Goal: Information Seeking & Learning: Understand process/instructions

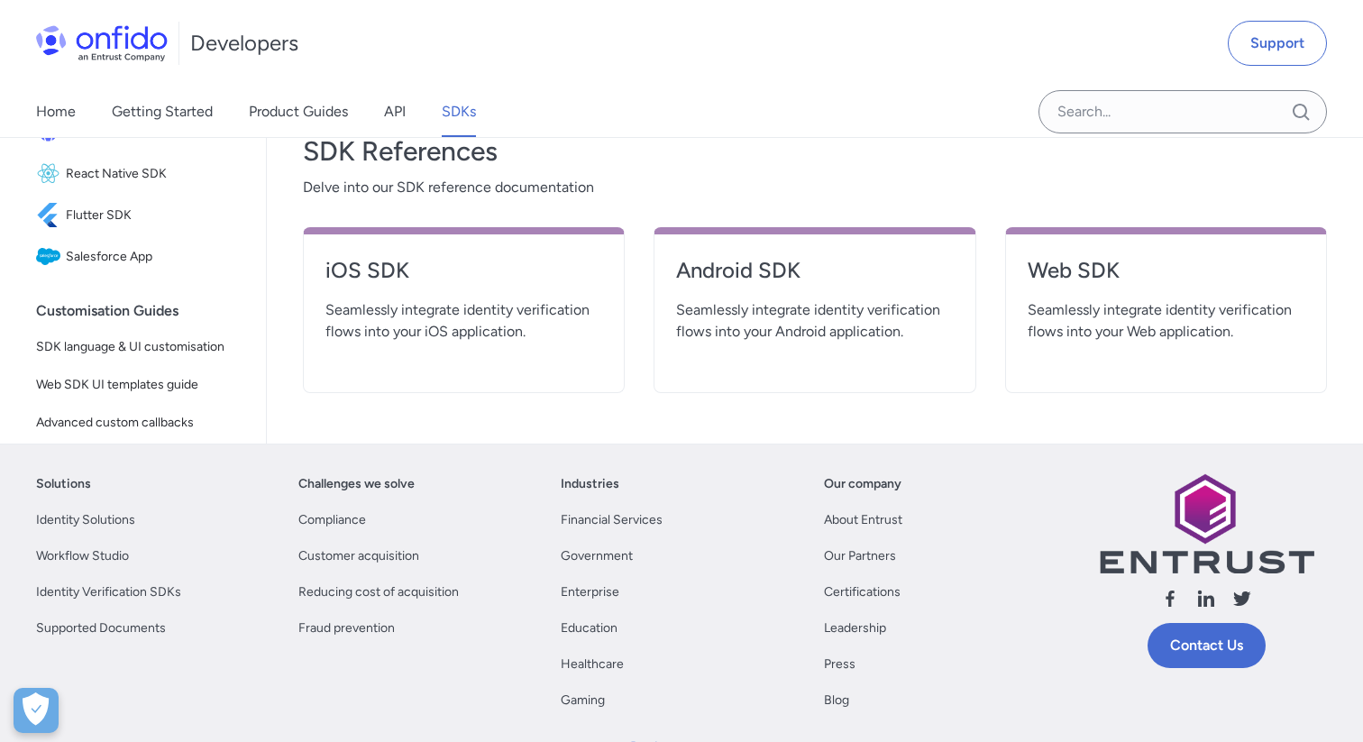
scroll to position [685, 0]
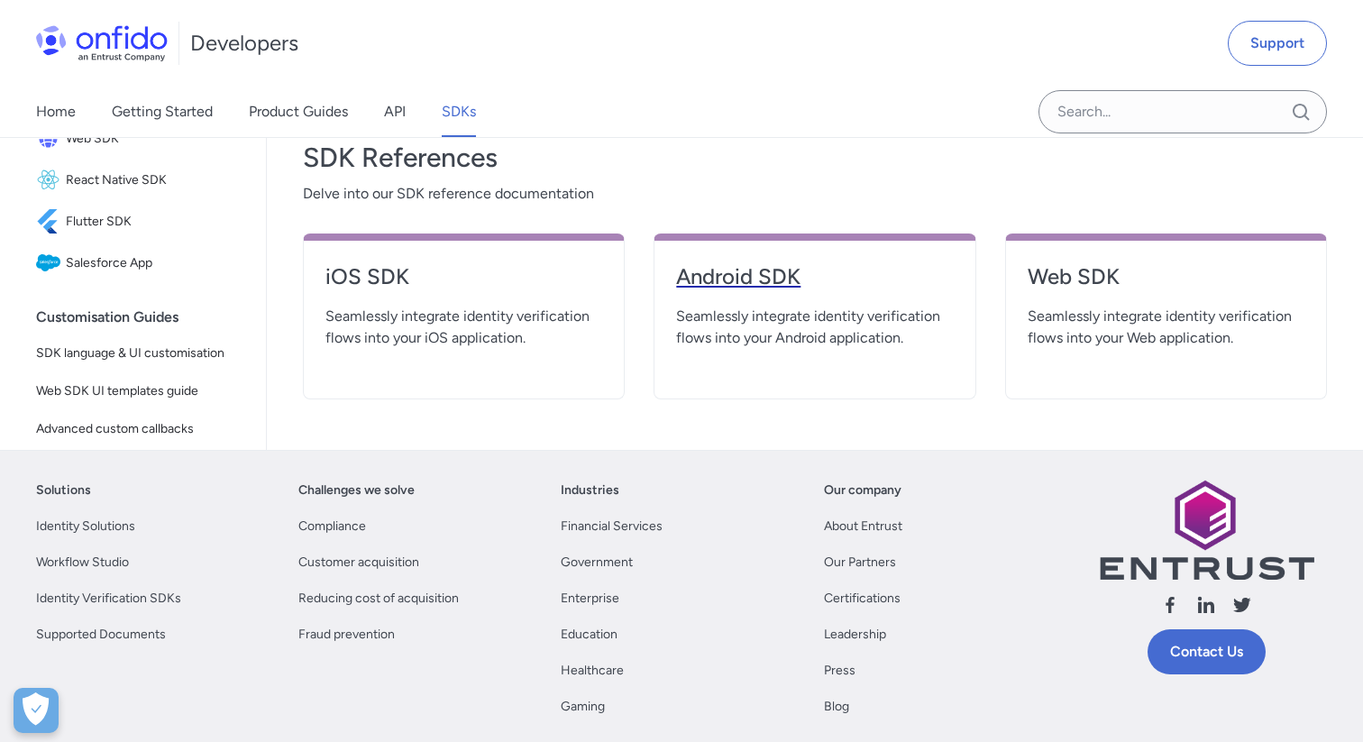
click at [821, 292] on link "Android SDK" at bounding box center [814, 283] width 277 height 43
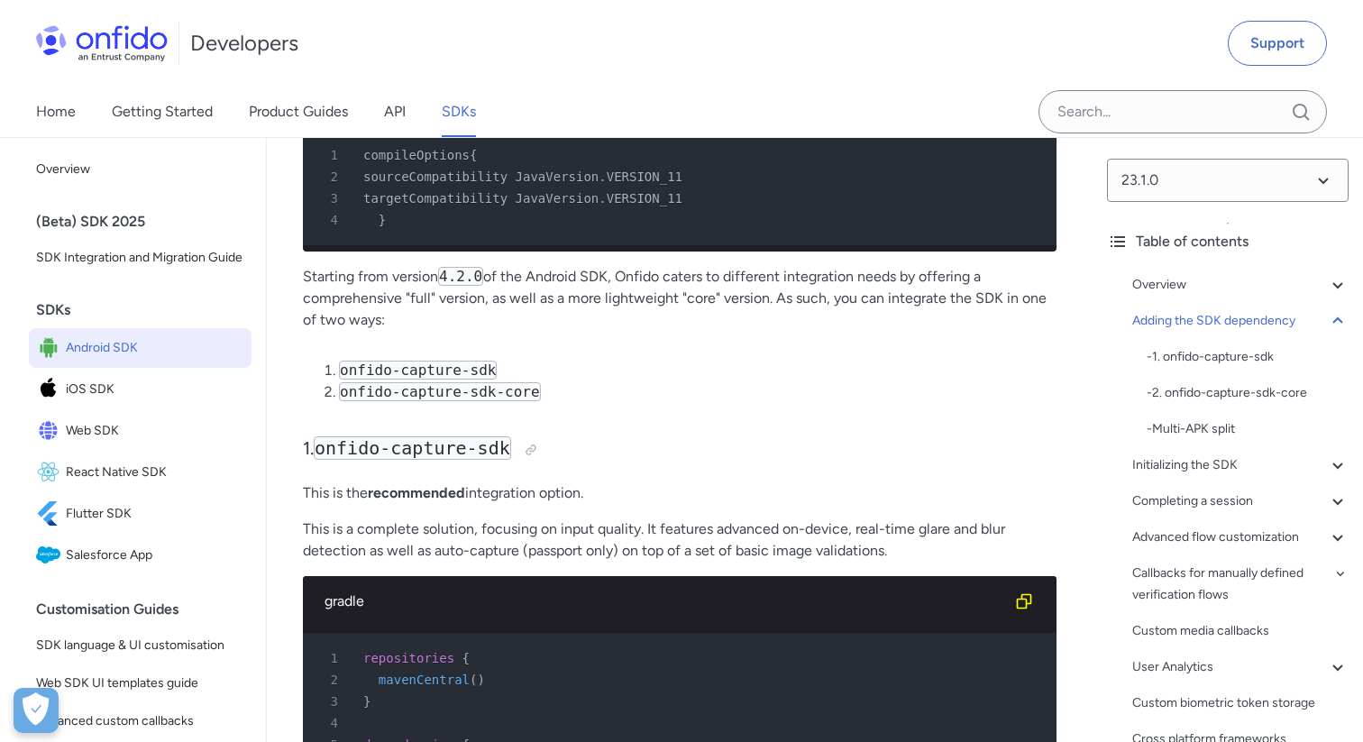
scroll to position [1608, 0]
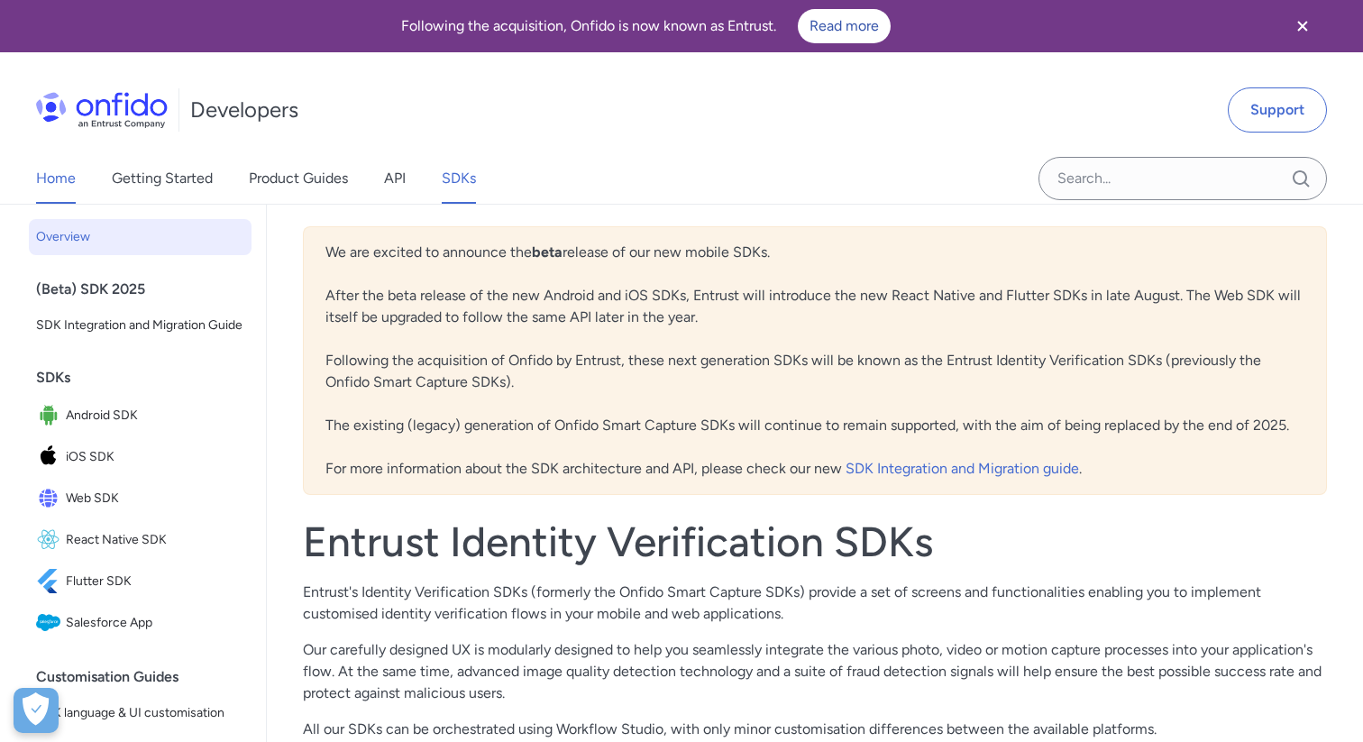
click at [68, 171] on link "Home" at bounding box center [56, 178] width 40 height 50
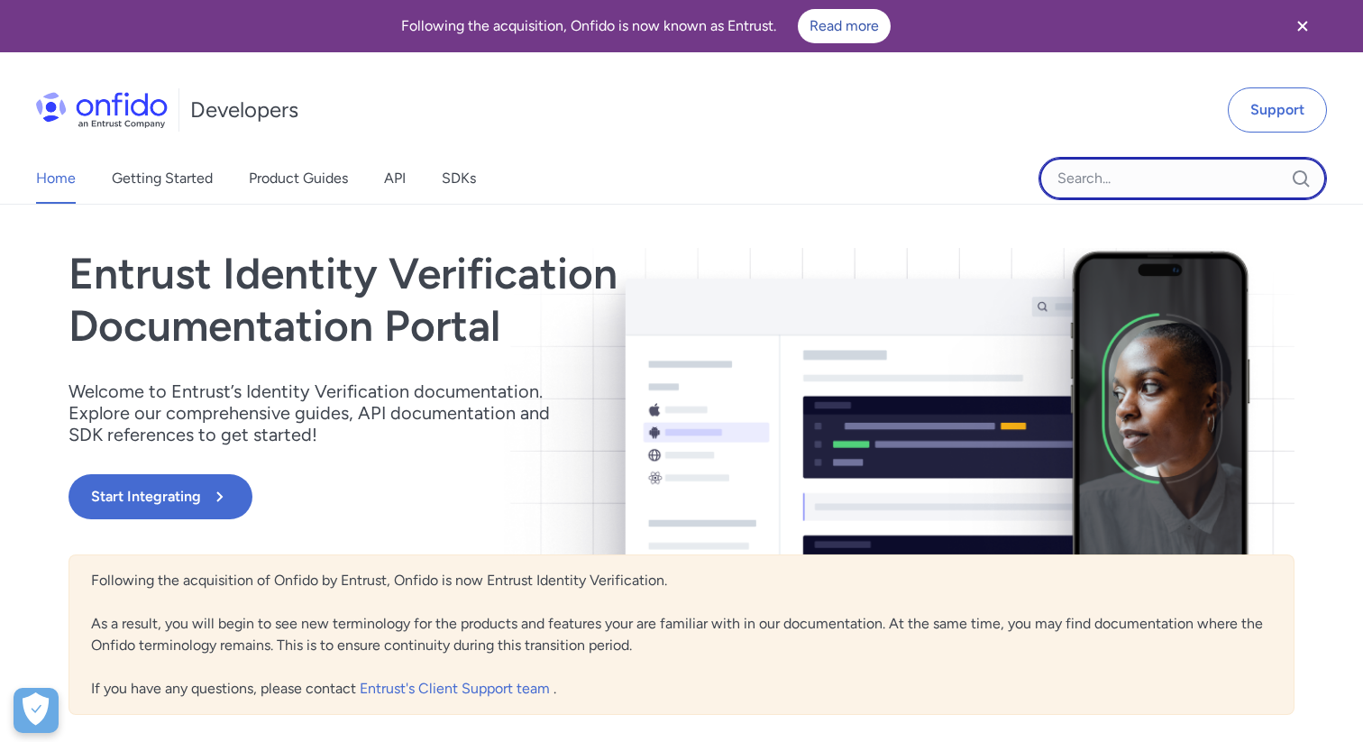
click at [1101, 182] on input "Onfido search input field" at bounding box center [1182, 178] width 288 height 43
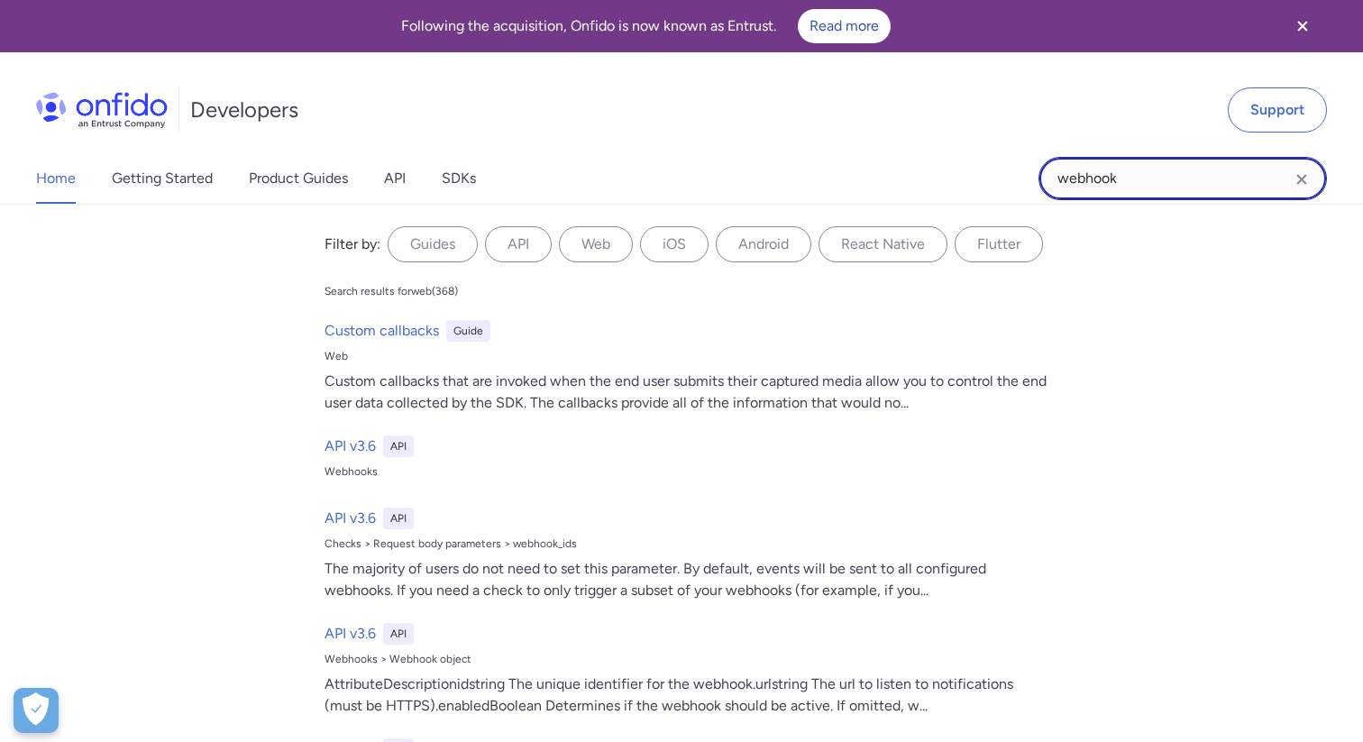
type input "webhook"
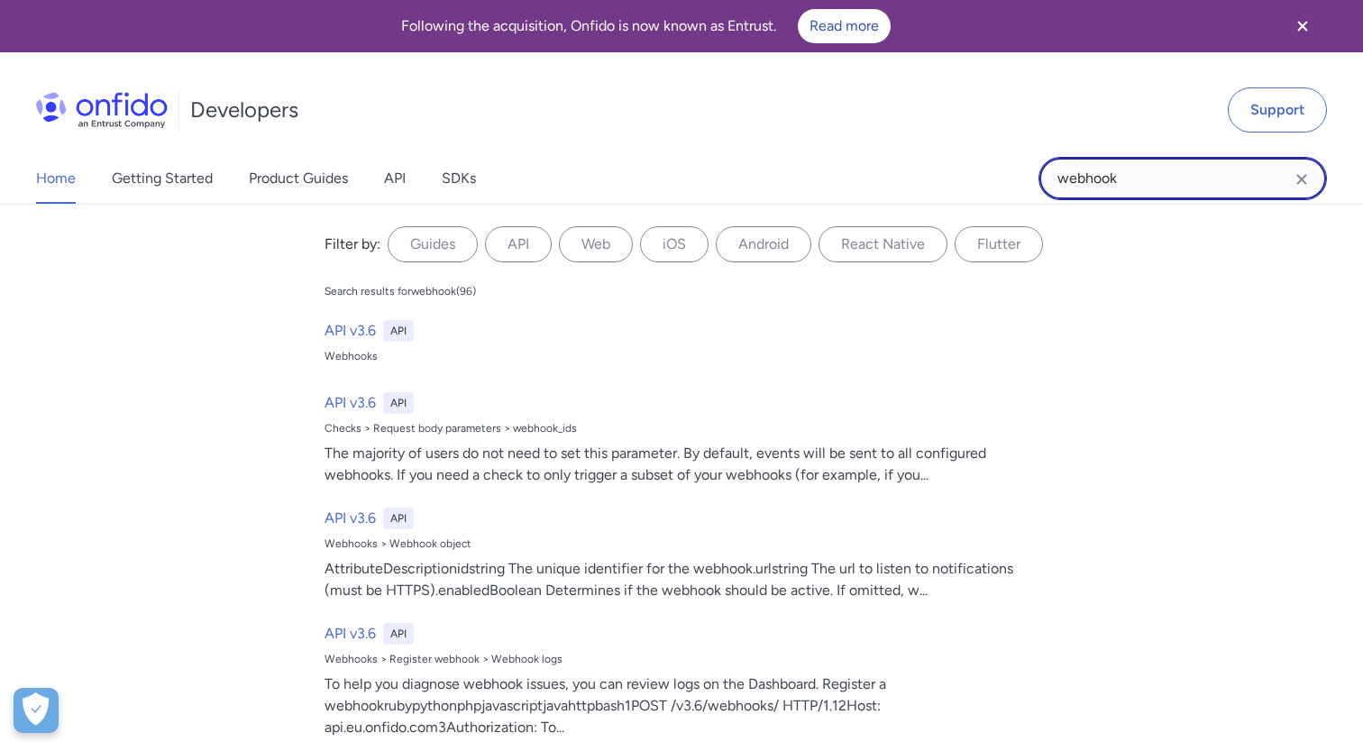
click at [1215, 179] on input "webhook" at bounding box center [1182, 178] width 288 height 43
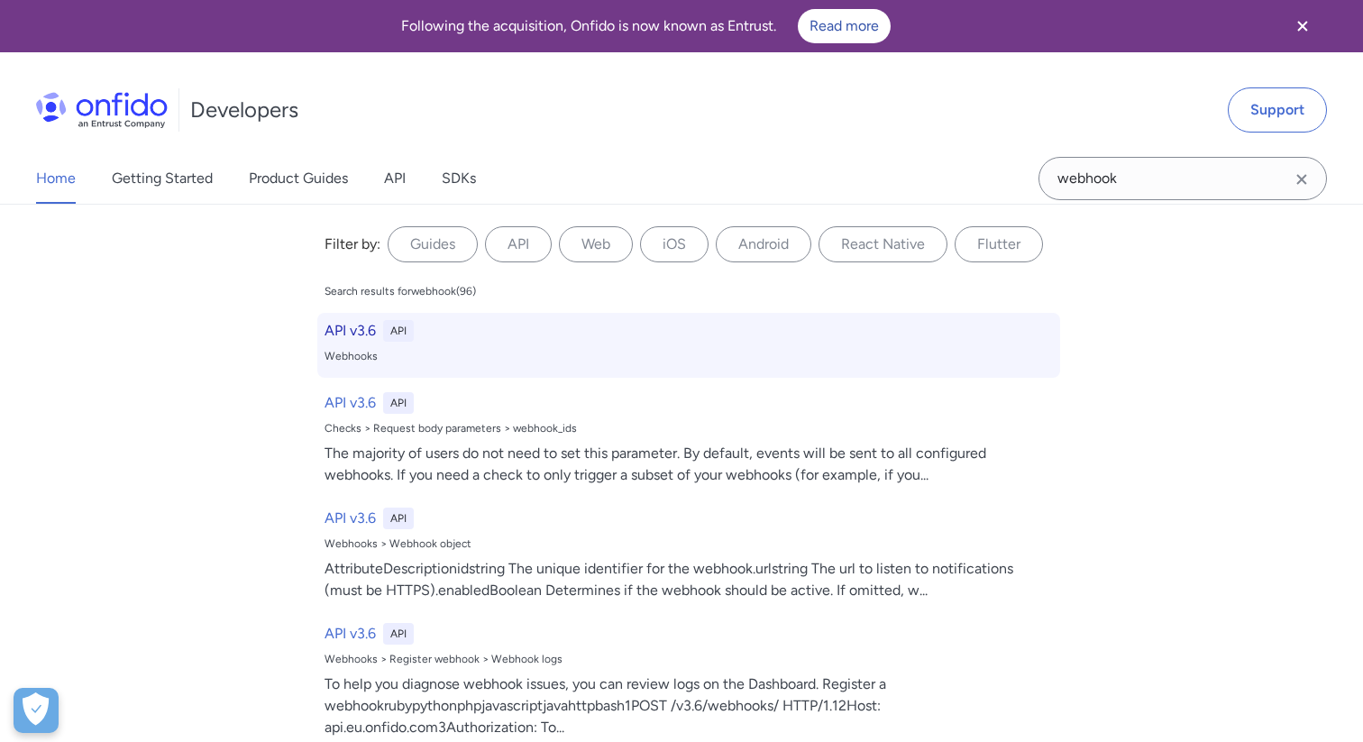
click at [352, 332] on h6 "API v3.6" at bounding box center [349, 331] width 51 height 22
select select "http"
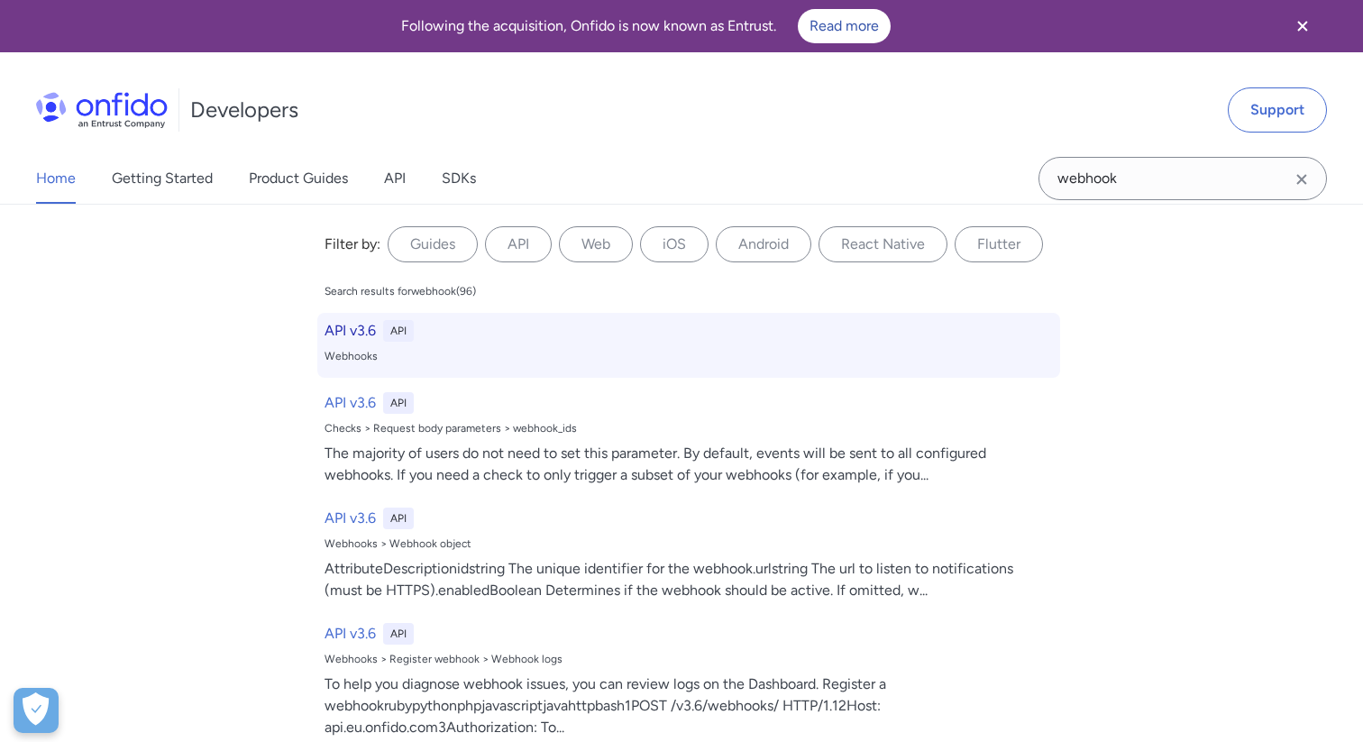
select select "http"
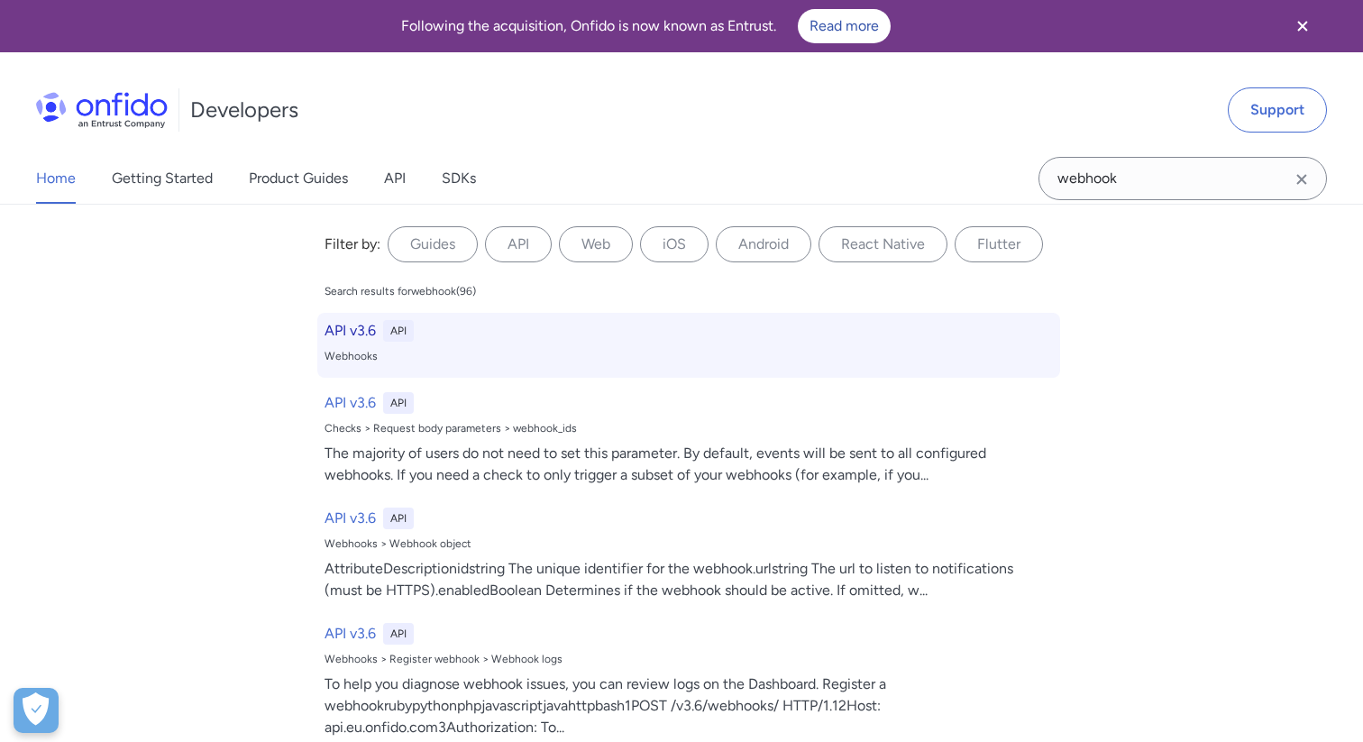
select select "http"
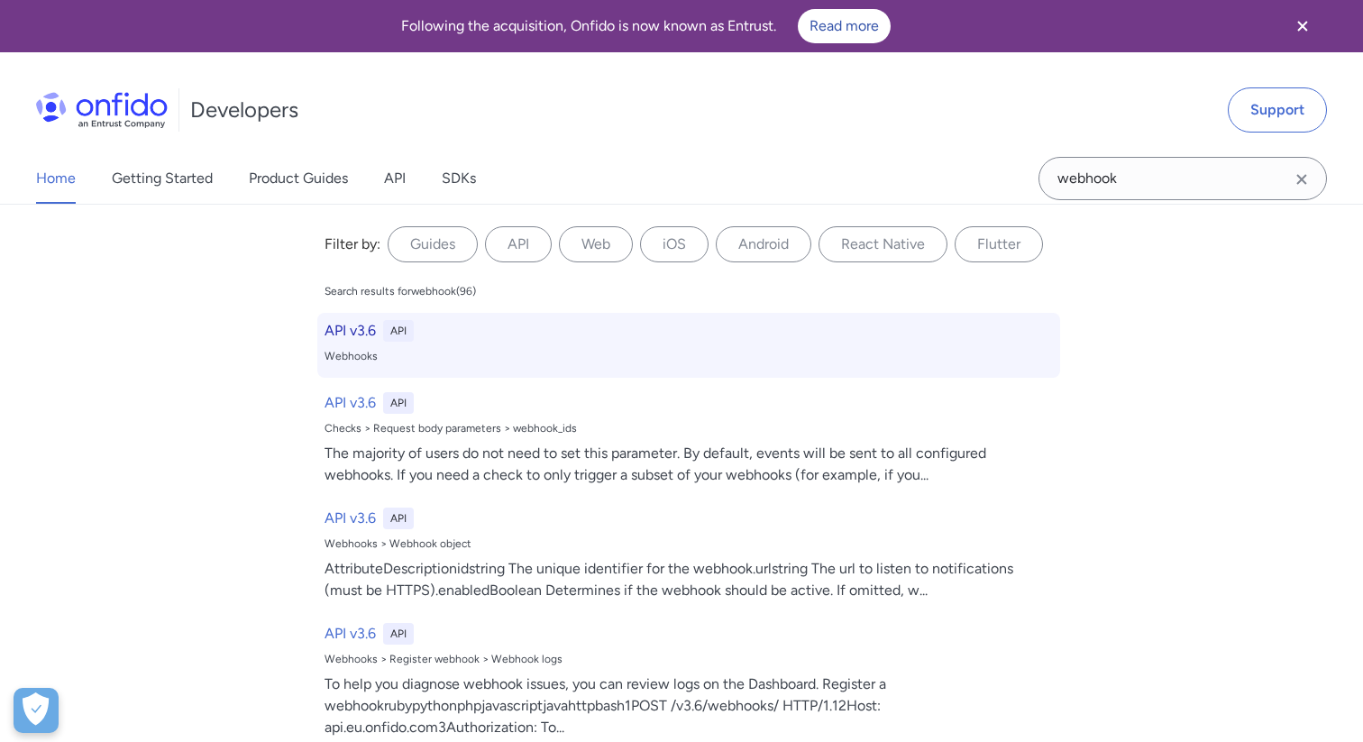
select select "http"
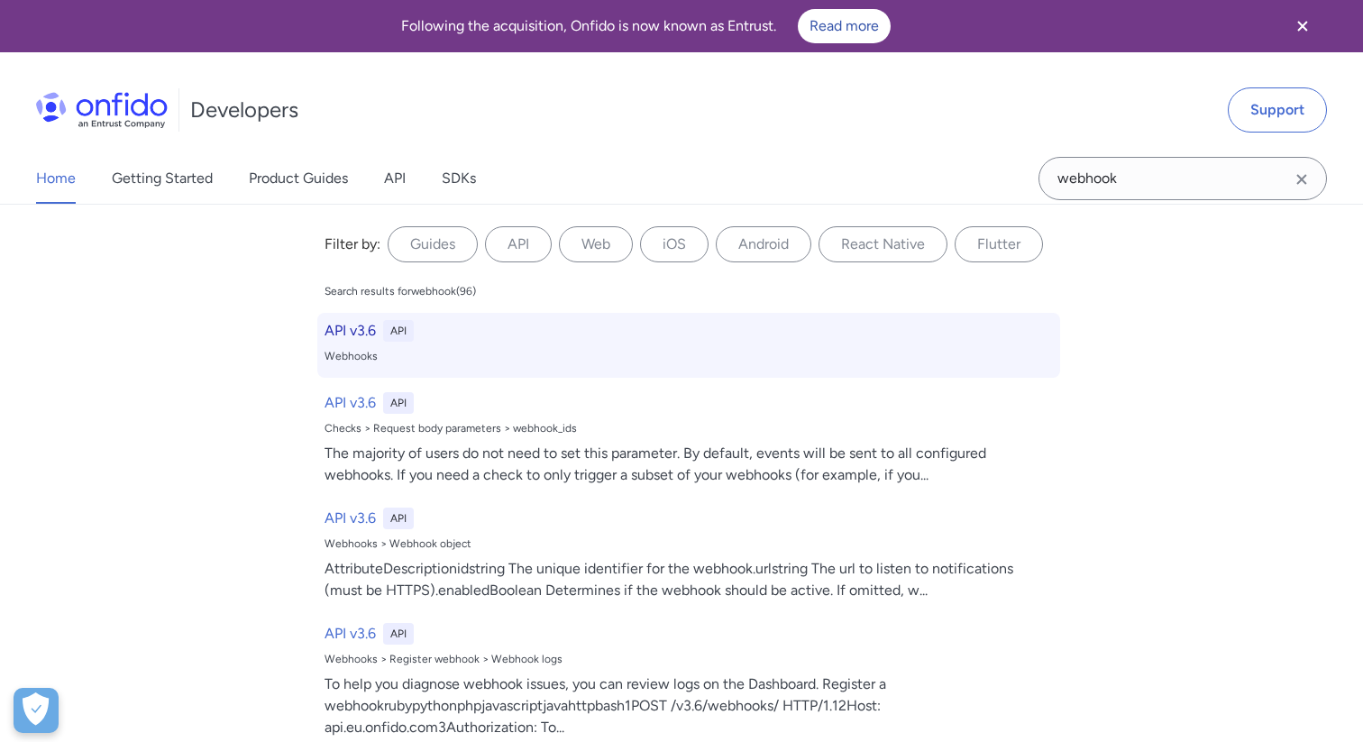
select select "http"
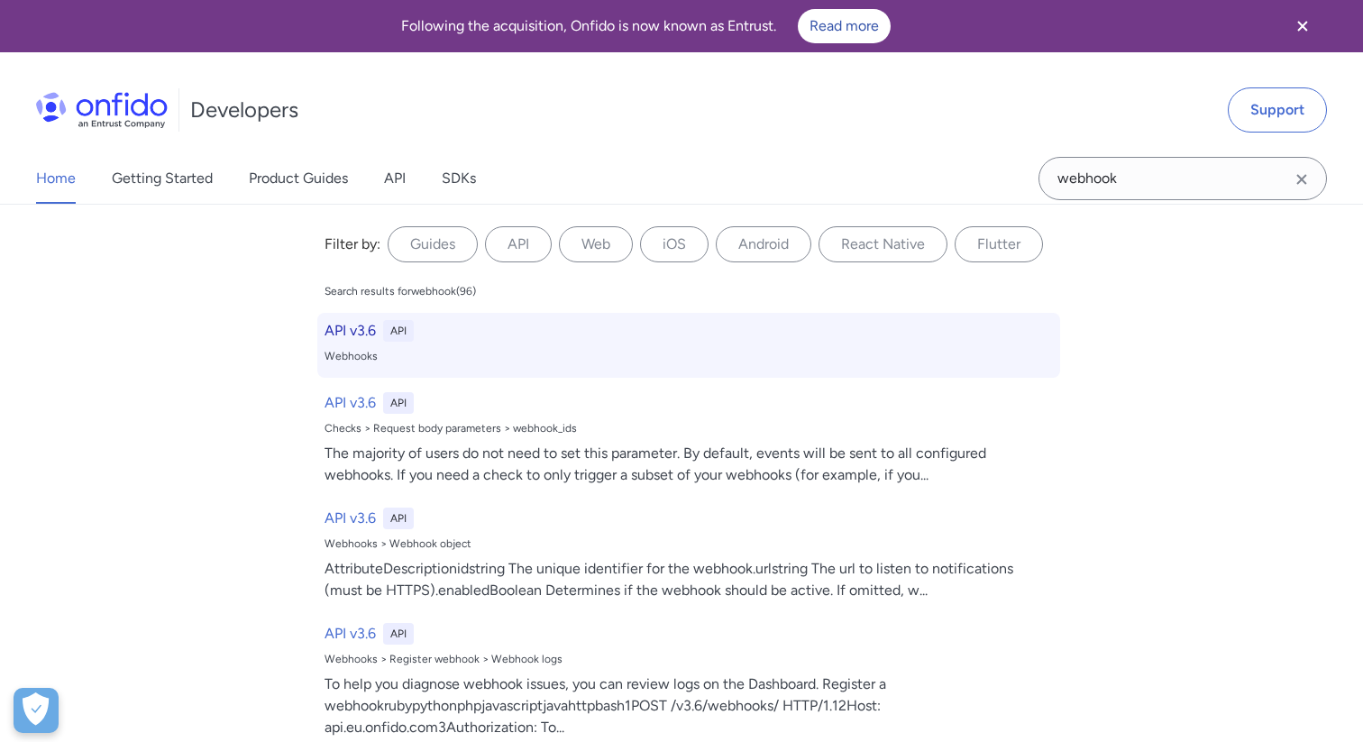
select select "http"
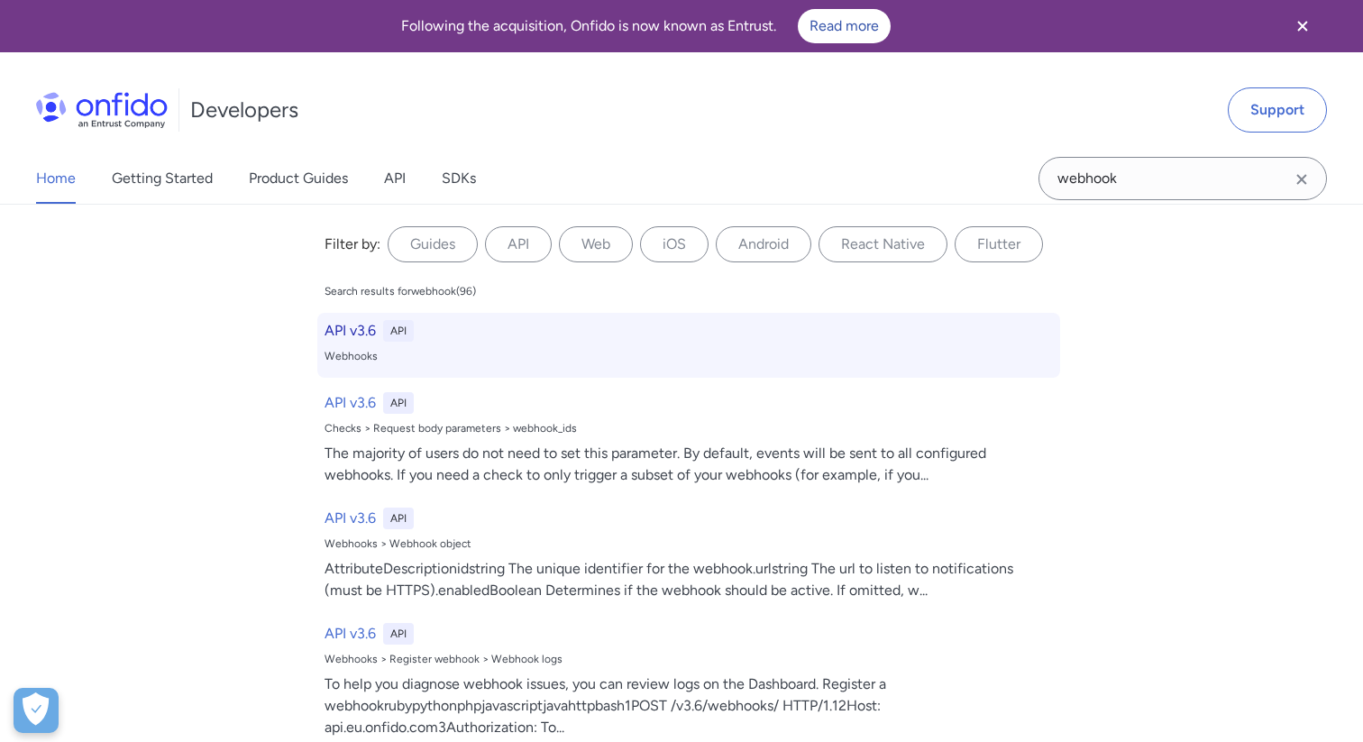
select select "http"
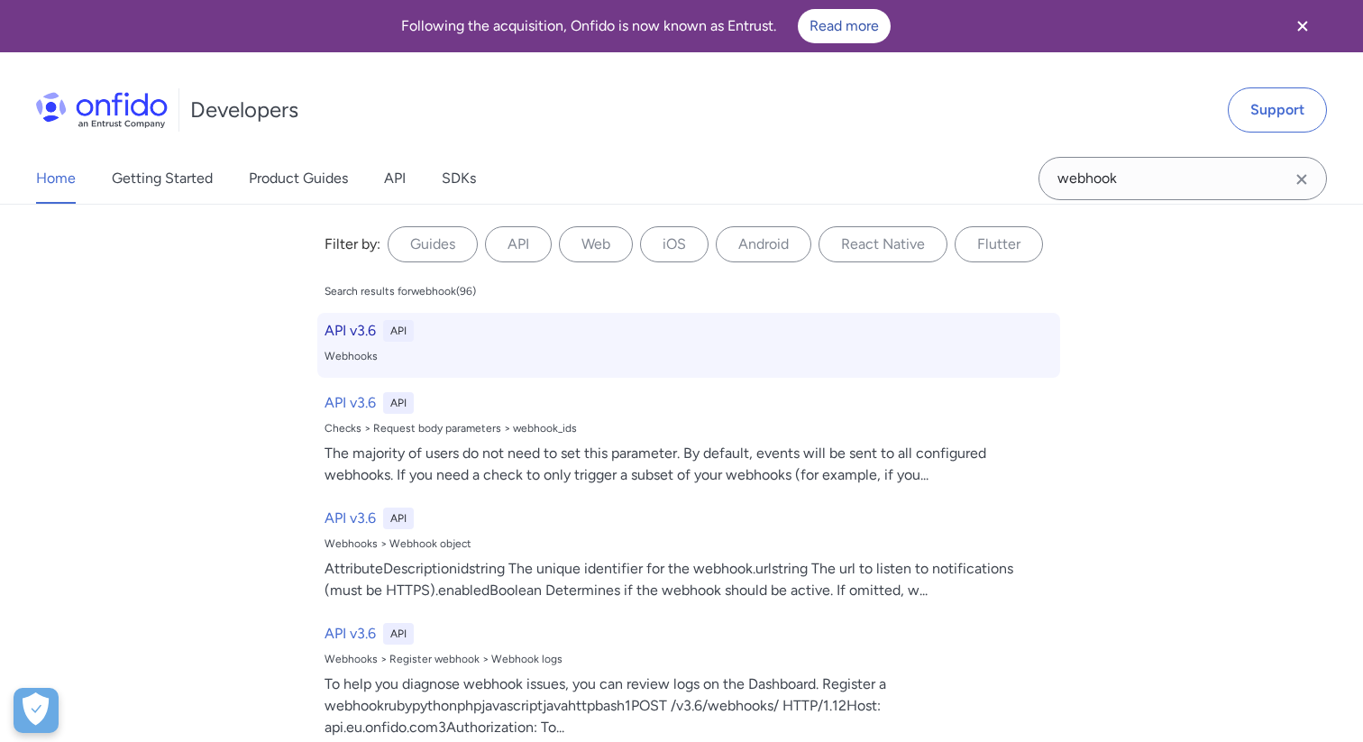
select select "http"
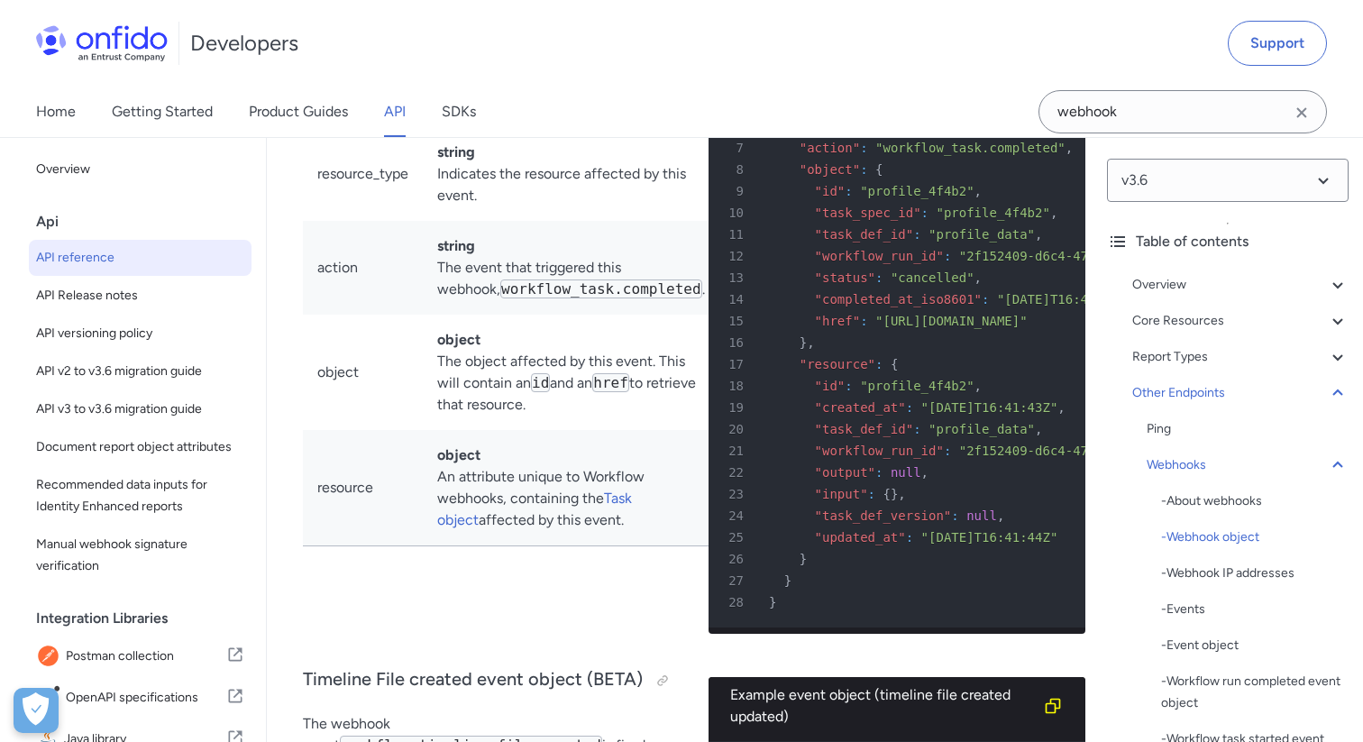
scroll to position [162971, 0]
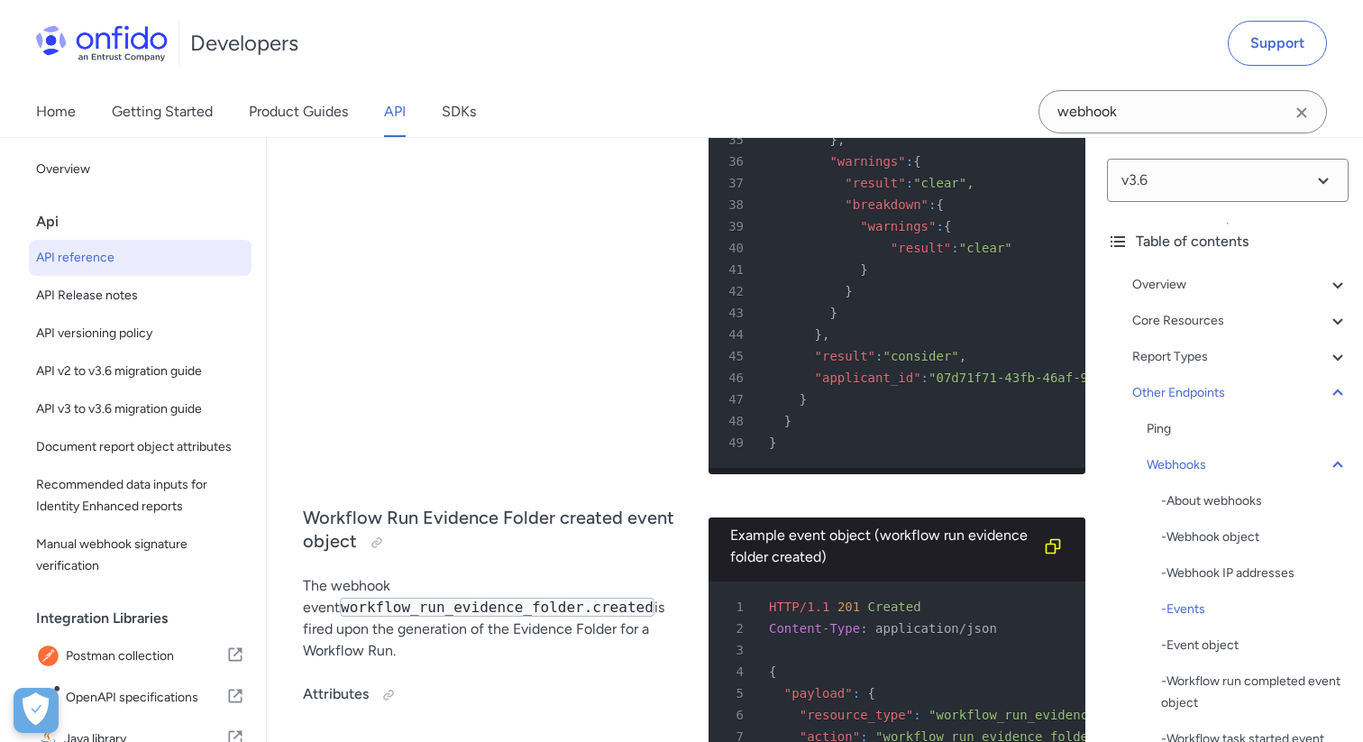
scroll to position [165134, 0]
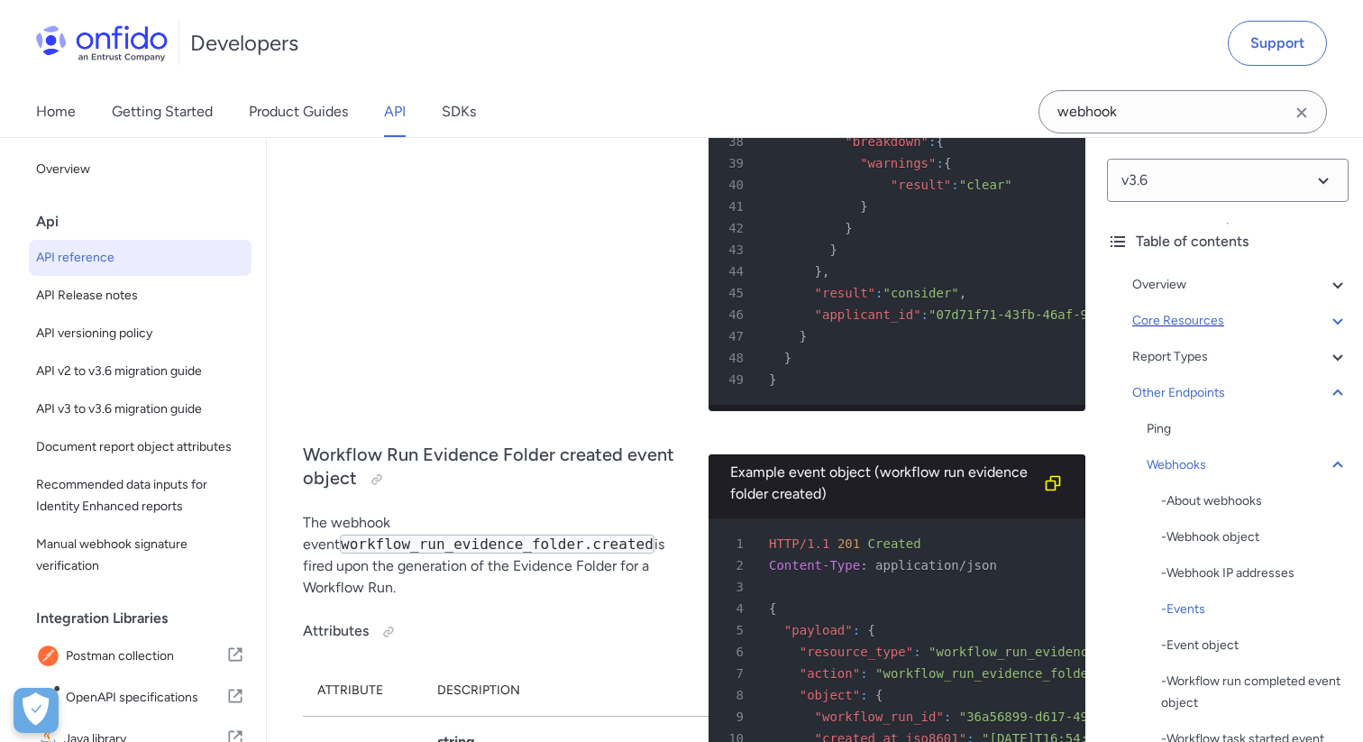
click at [1174, 323] on div "Core Resources" at bounding box center [1240, 321] width 216 height 22
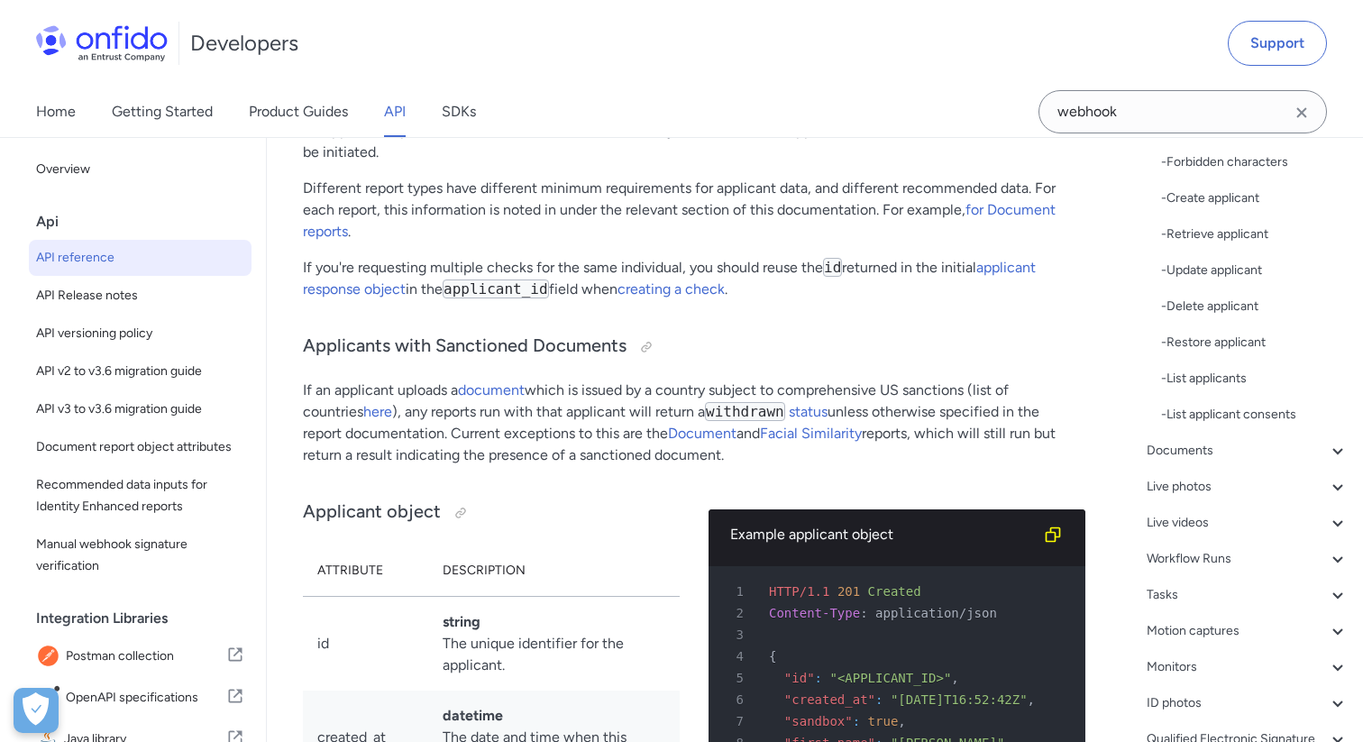
scroll to position [469, 0]
click at [1229, 526] on div "Workflow Runs" at bounding box center [1247, 523] width 202 height 22
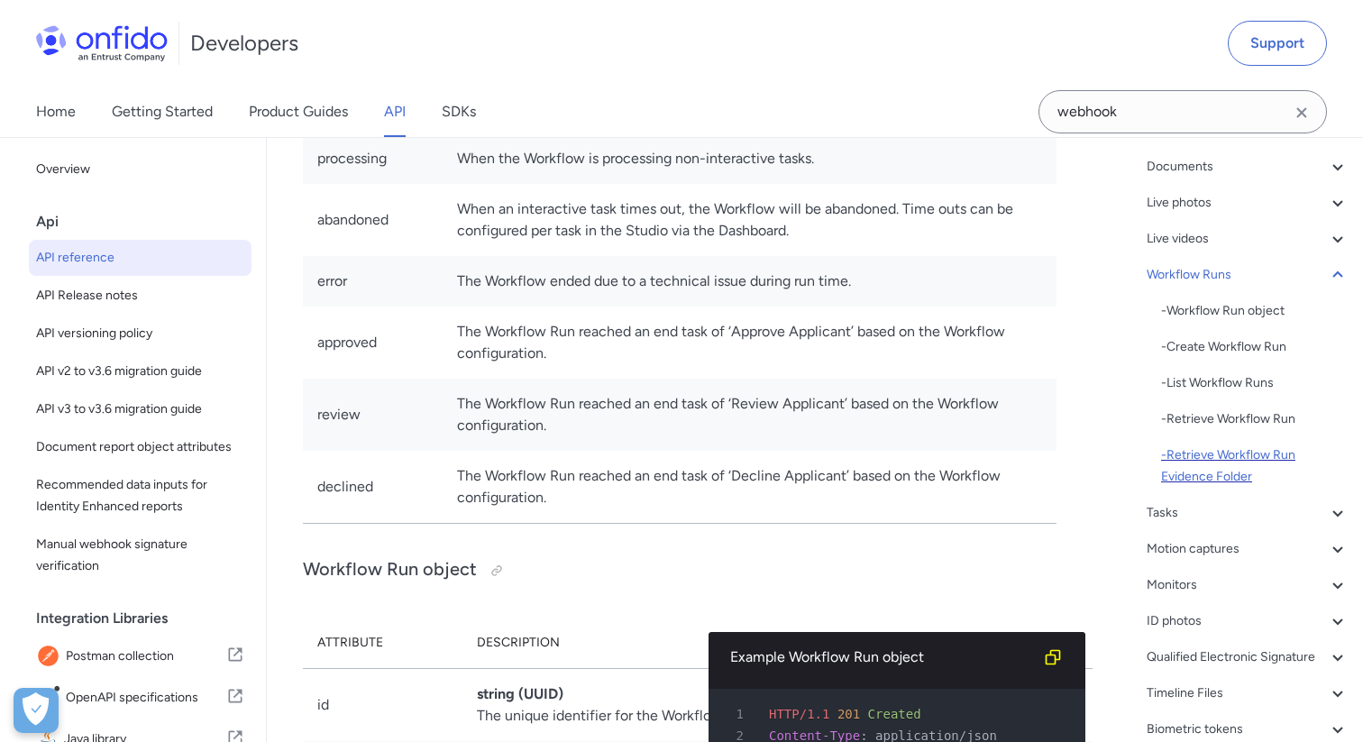
scroll to position [275, 0]
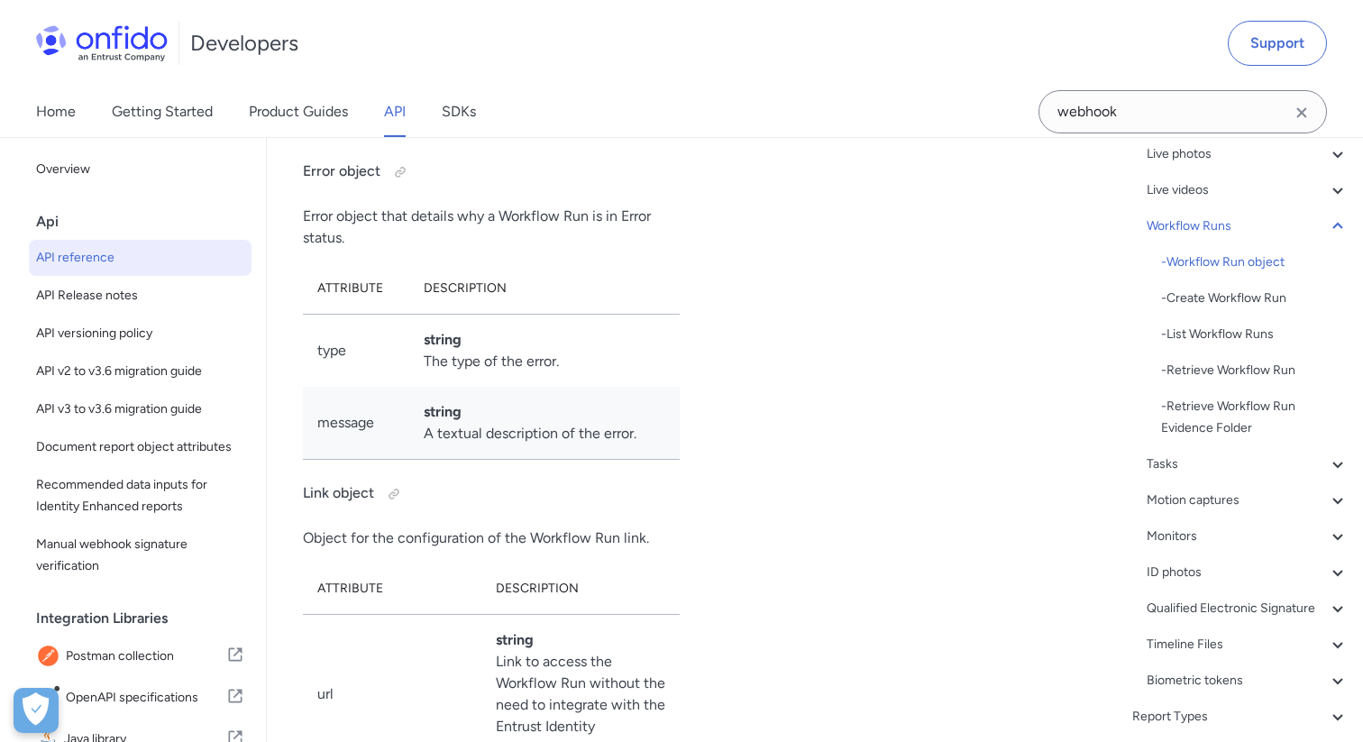
scroll to position [46378, 0]
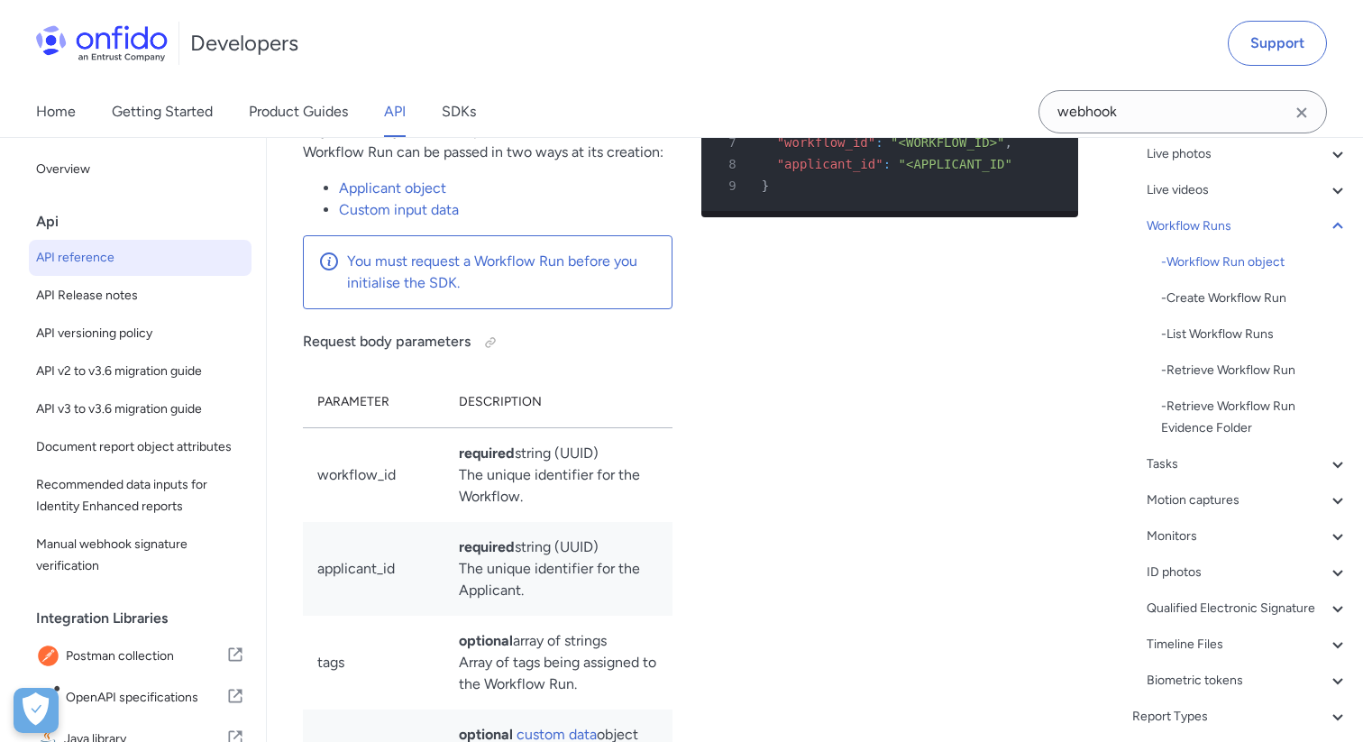
scroll to position [47820, 0]
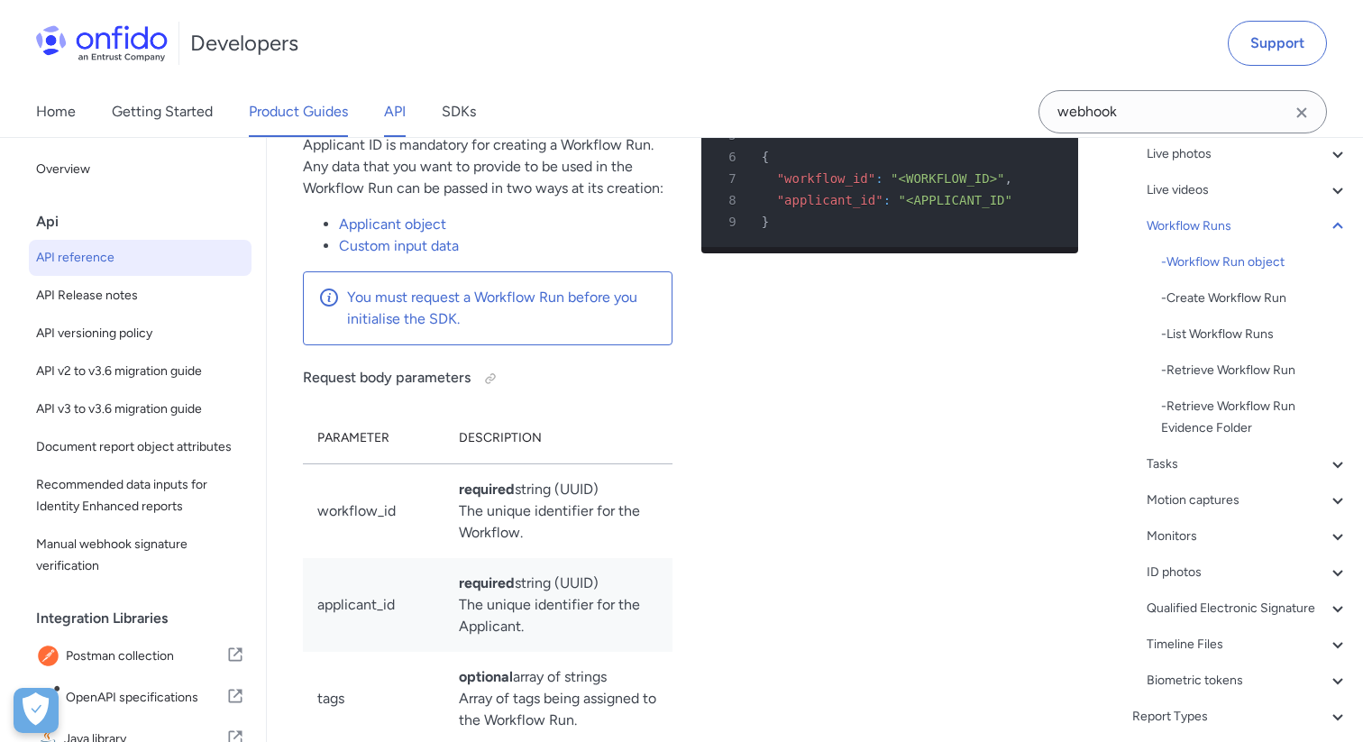
click at [321, 110] on link "Product Guides" at bounding box center [298, 112] width 99 height 50
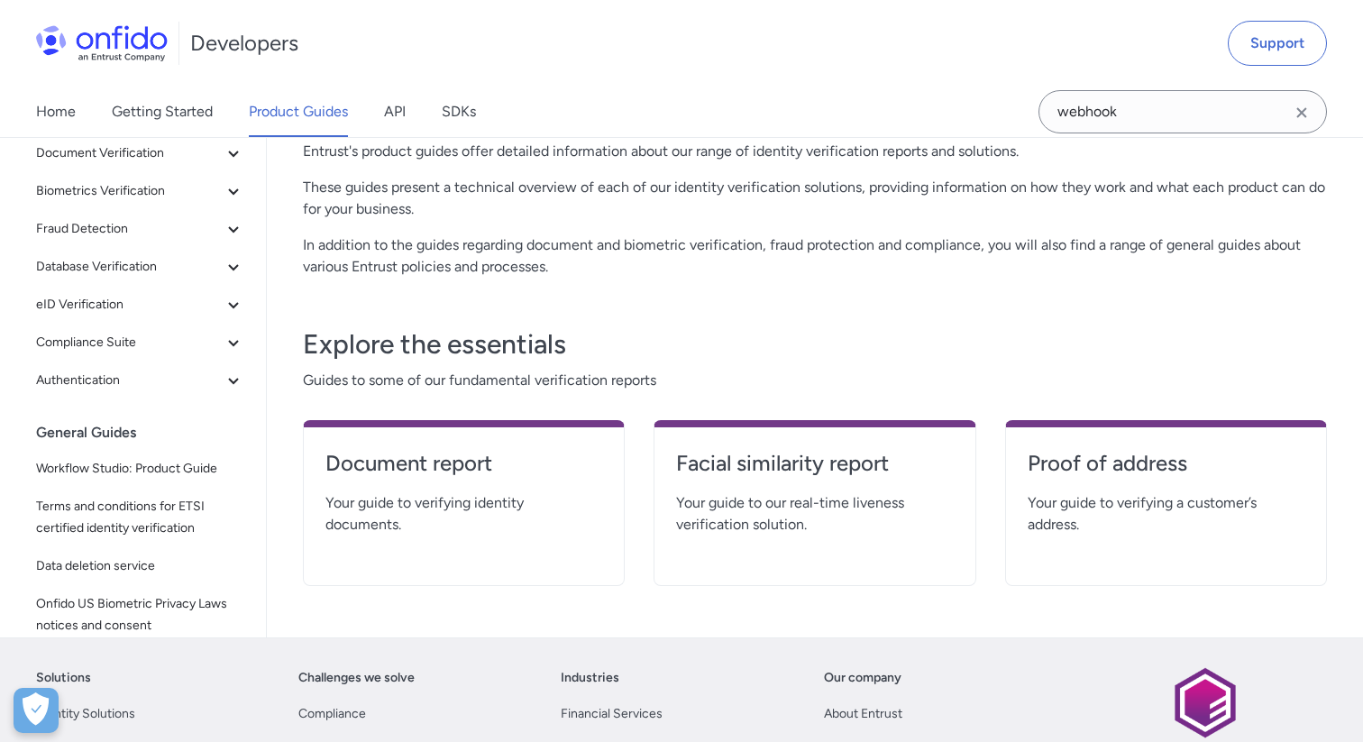
scroll to position [108, 0]
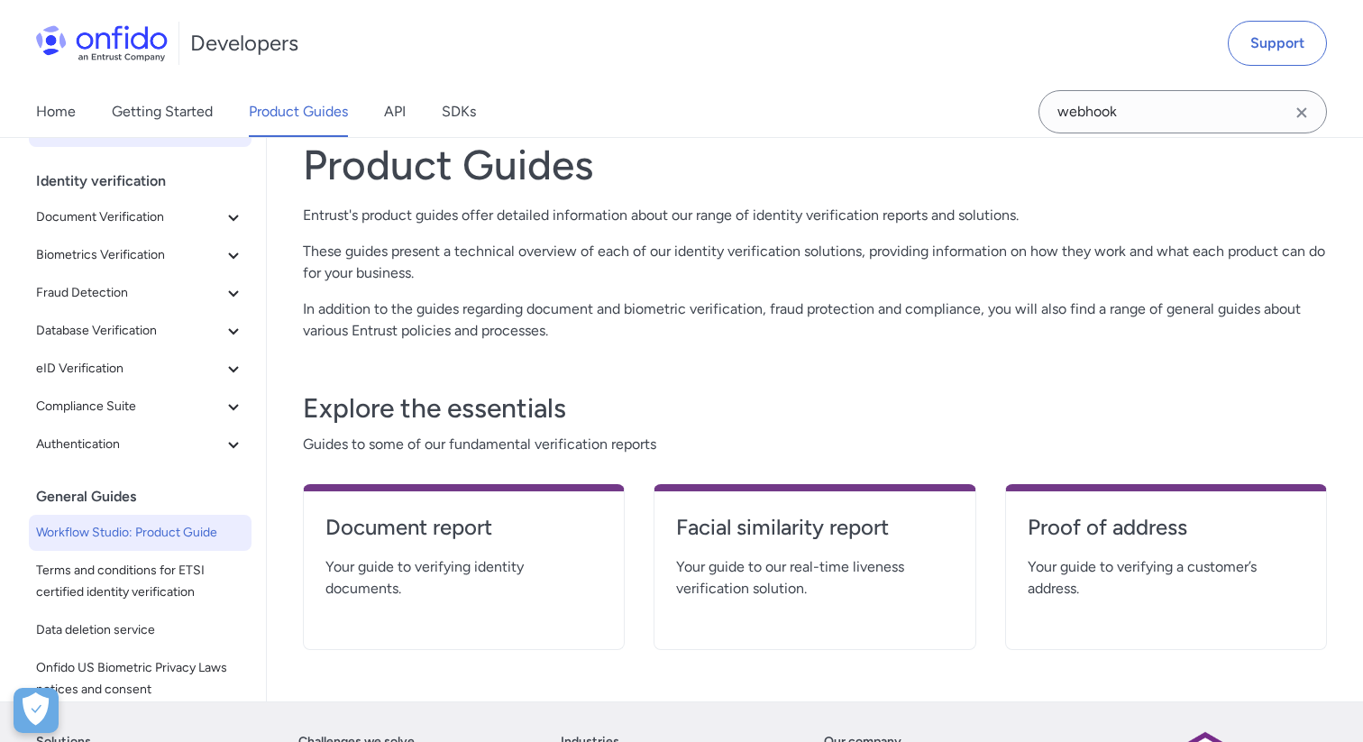
click at [134, 537] on span "Workflow Studio: Product Guide" at bounding box center [140, 533] width 208 height 22
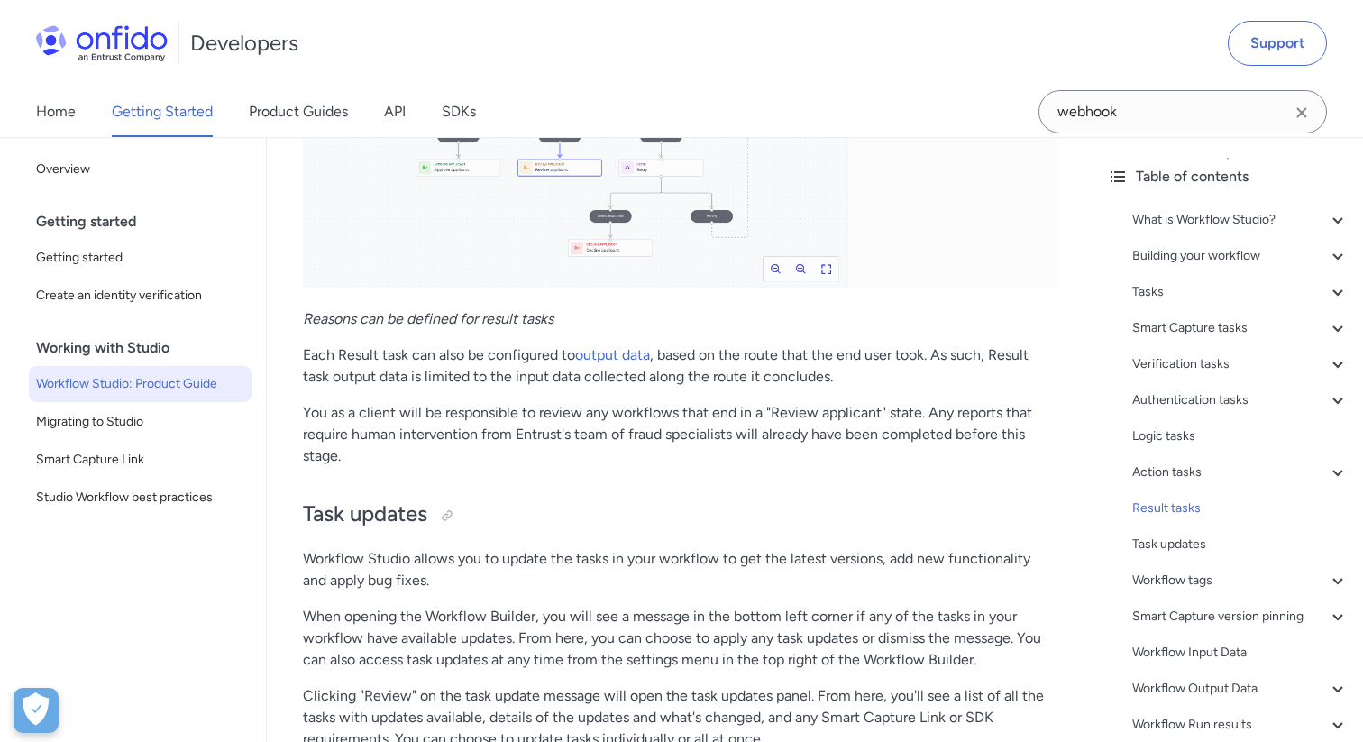
scroll to position [39543, 0]
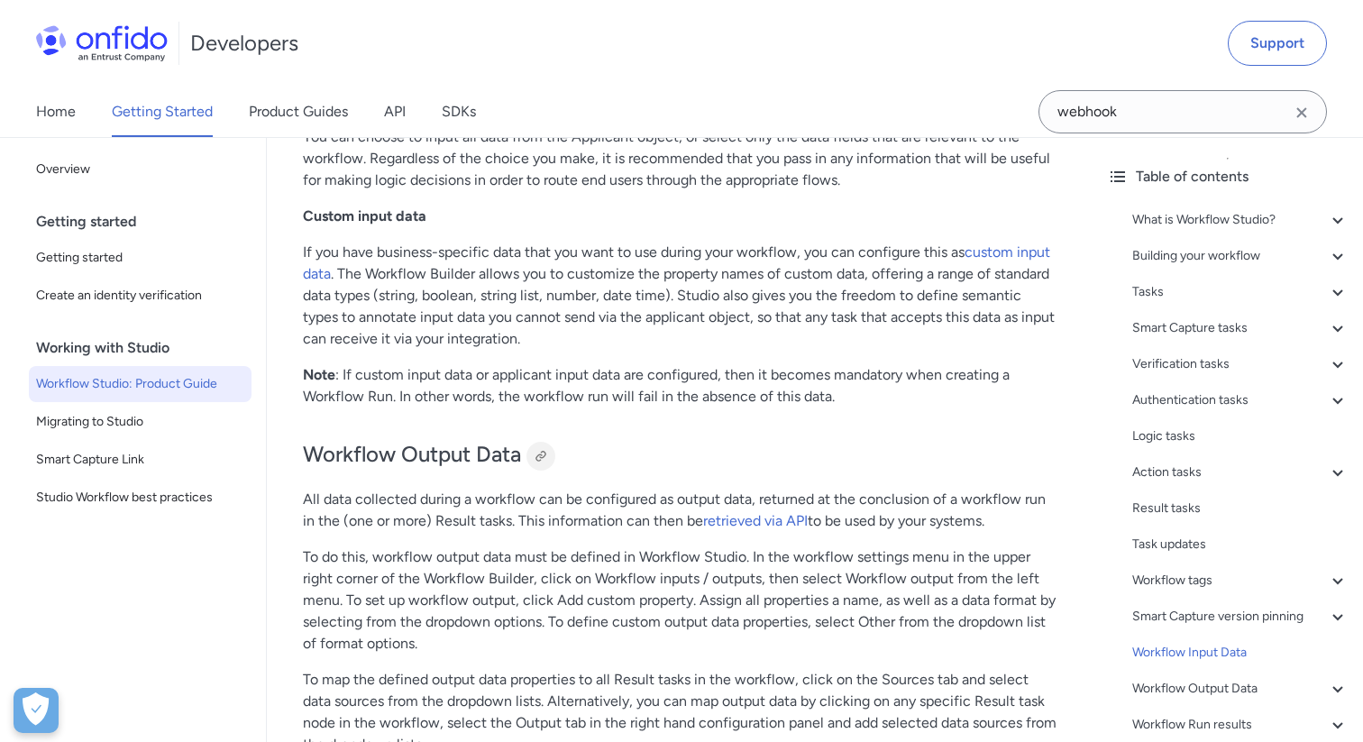
click at [543, 463] on div at bounding box center [541, 456] width 14 height 14
click at [572, 470] on div "Link copied!" at bounding box center [587, 456] width 63 height 29
click at [545, 463] on div at bounding box center [541, 456] width 14 height 14
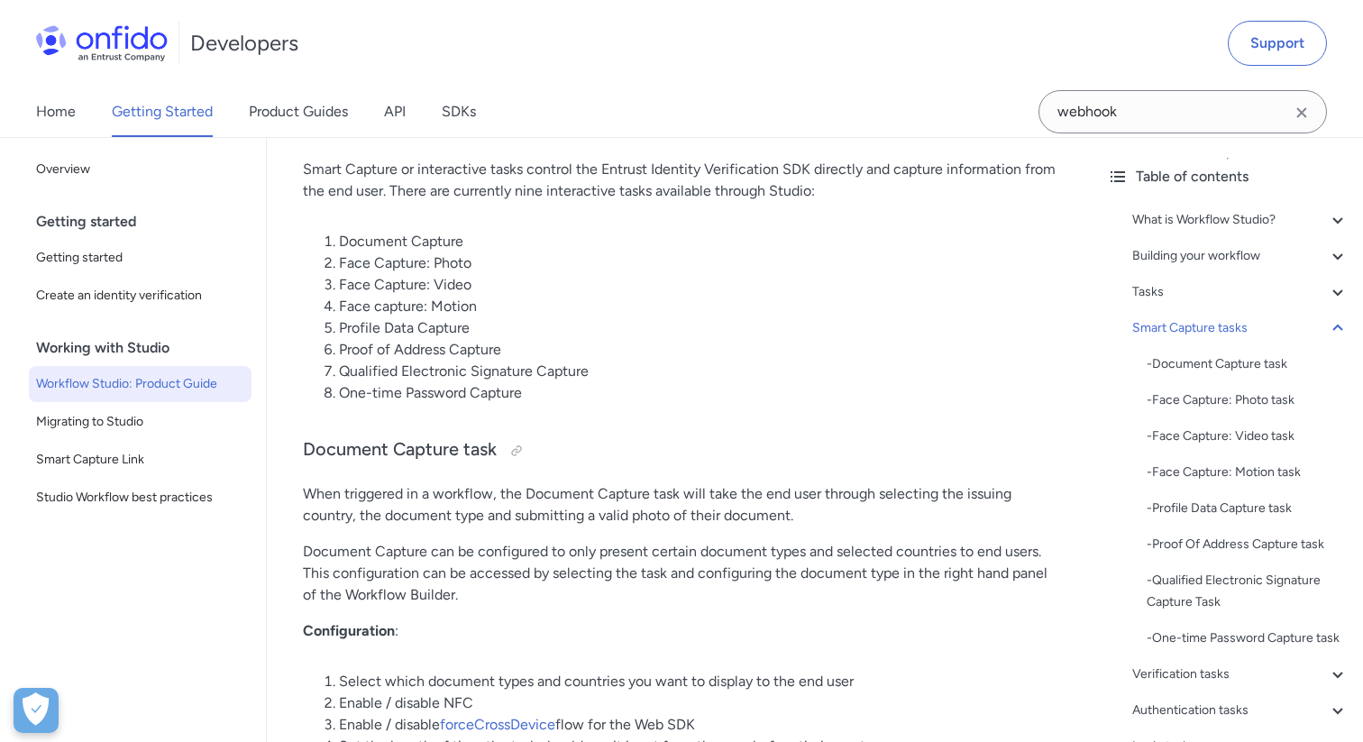
scroll to position [9851, 0]
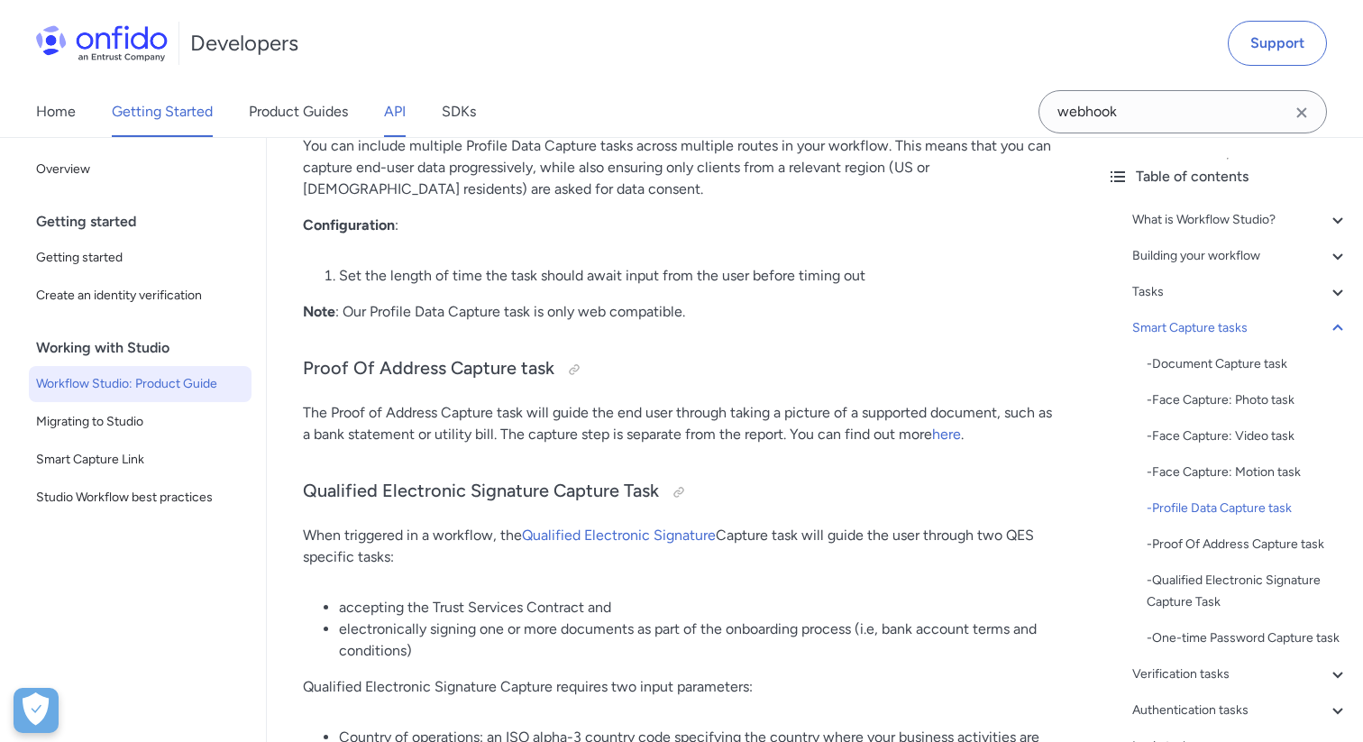
click at [402, 111] on link "API" at bounding box center [395, 112] width 22 height 50
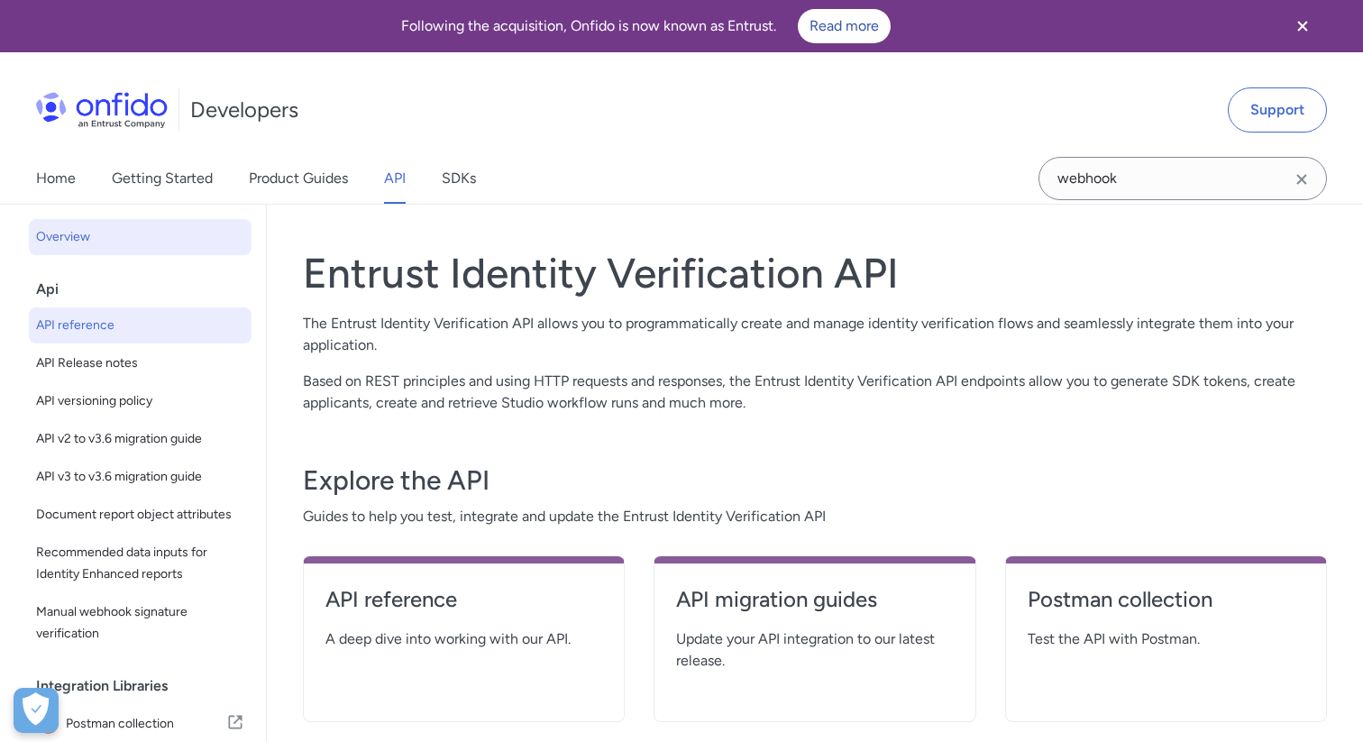
click at [117, 321] on span "API reference" at bounding box center [140, 326] width 208 height 22
select select "http"
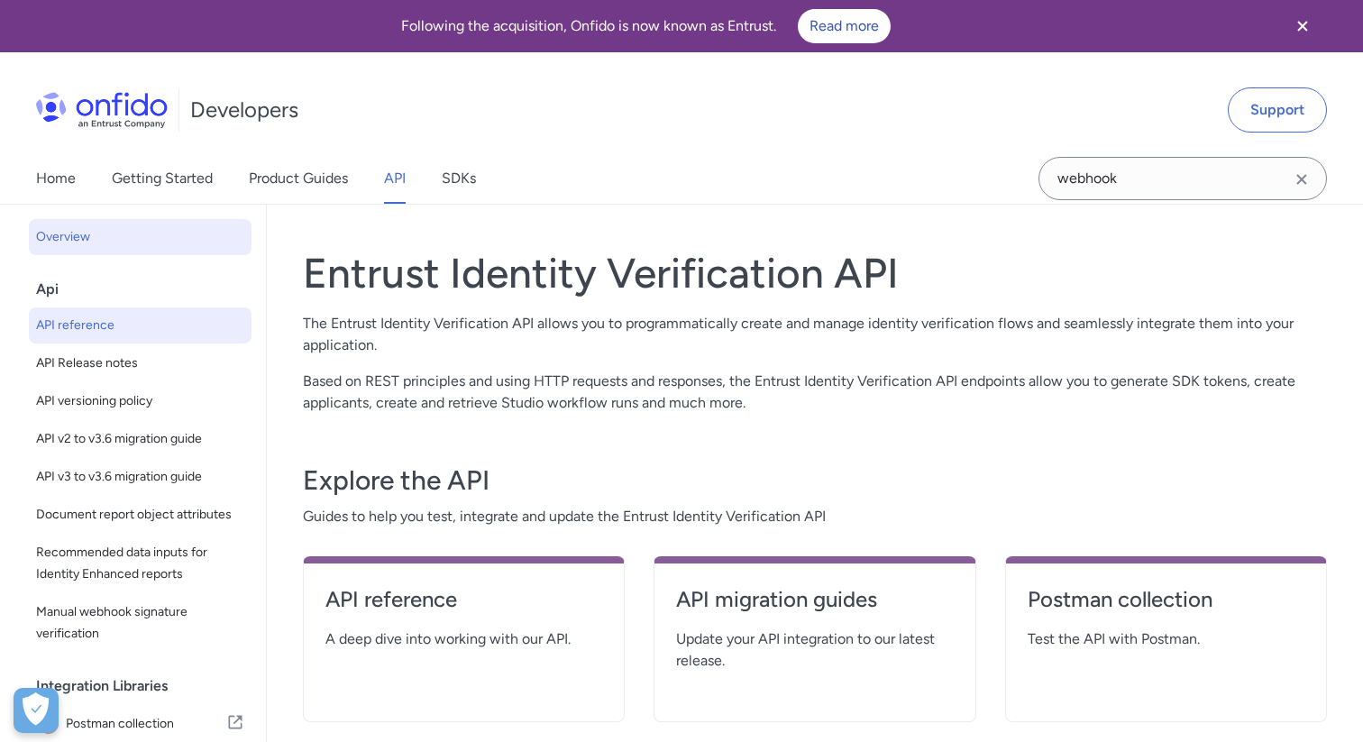
select select "http"
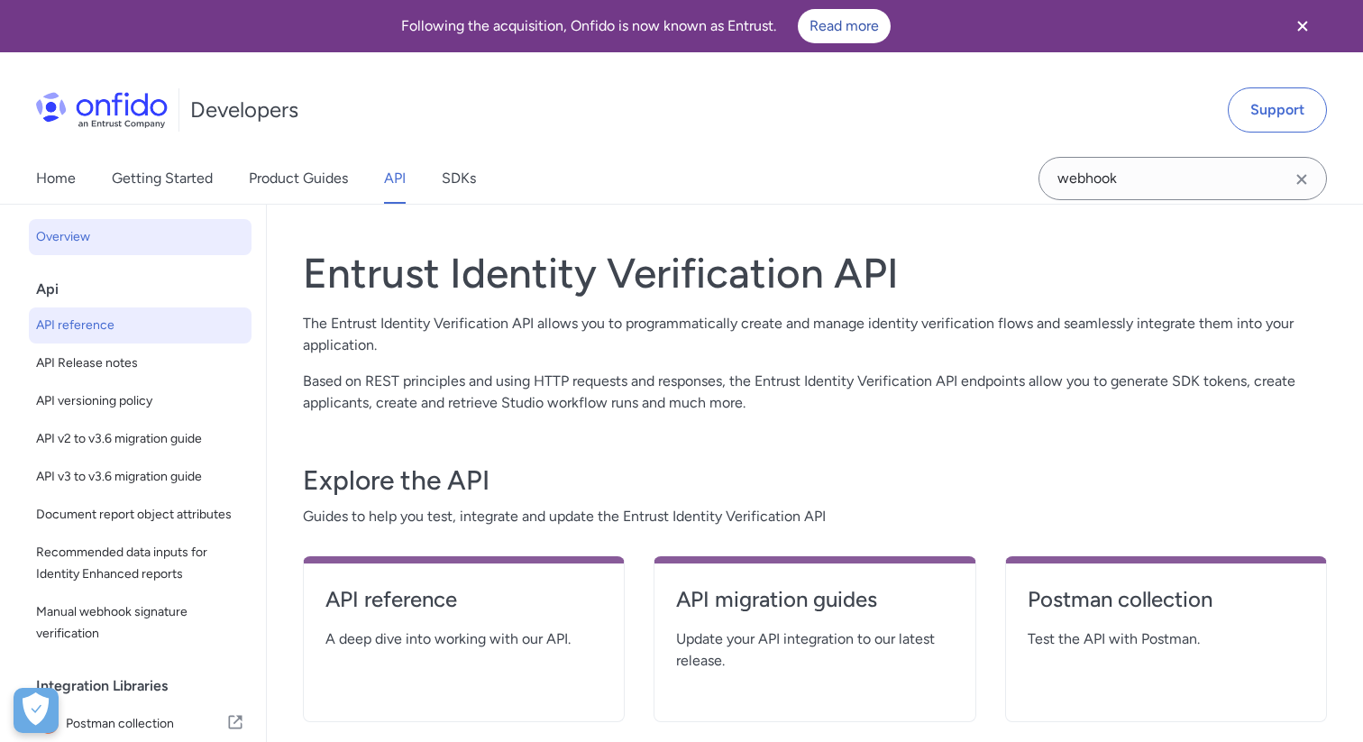
select select "http"
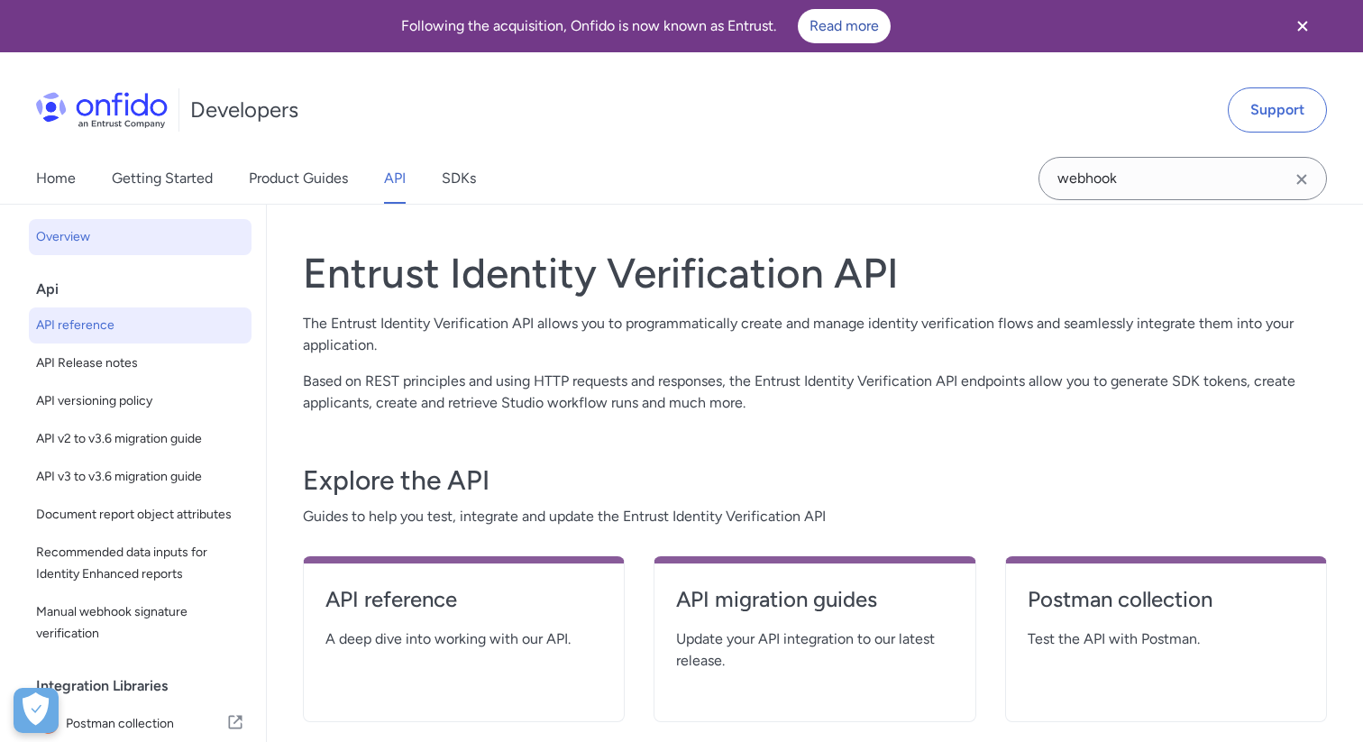
select select "http"
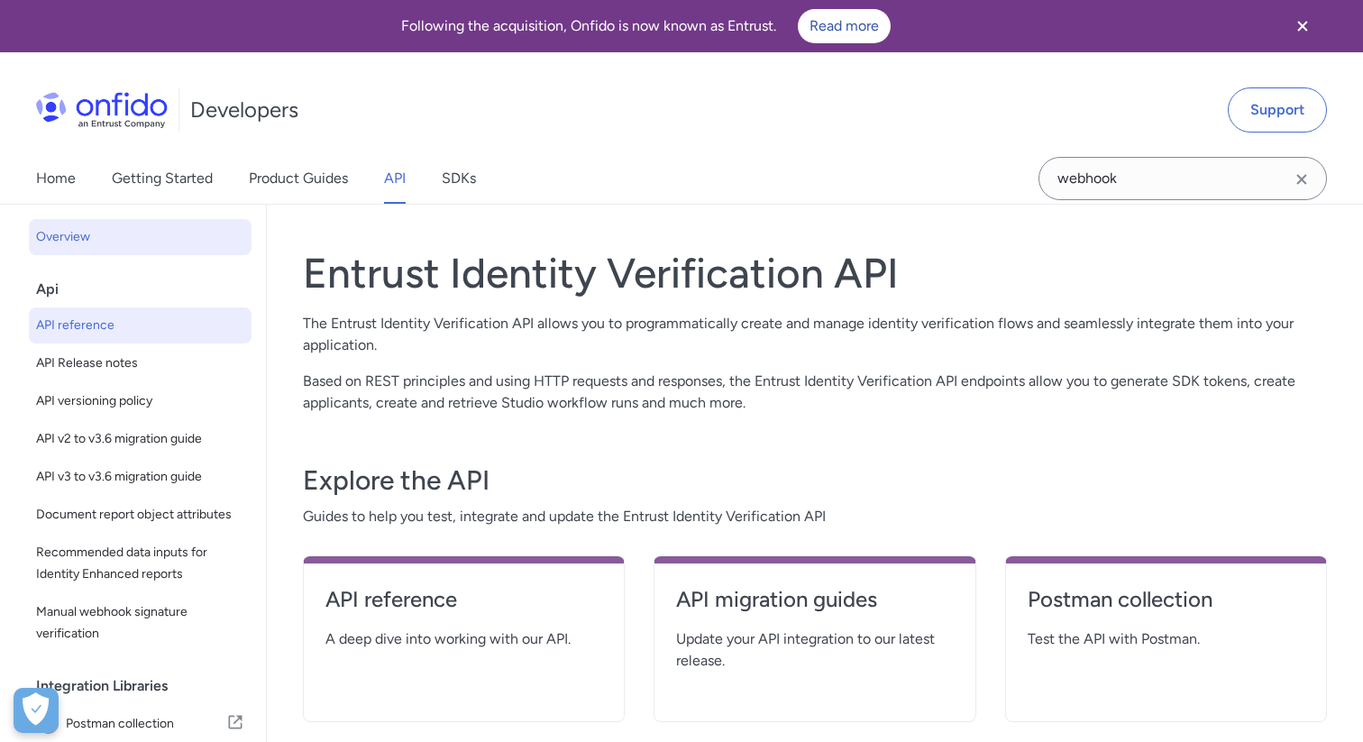
select select "http"
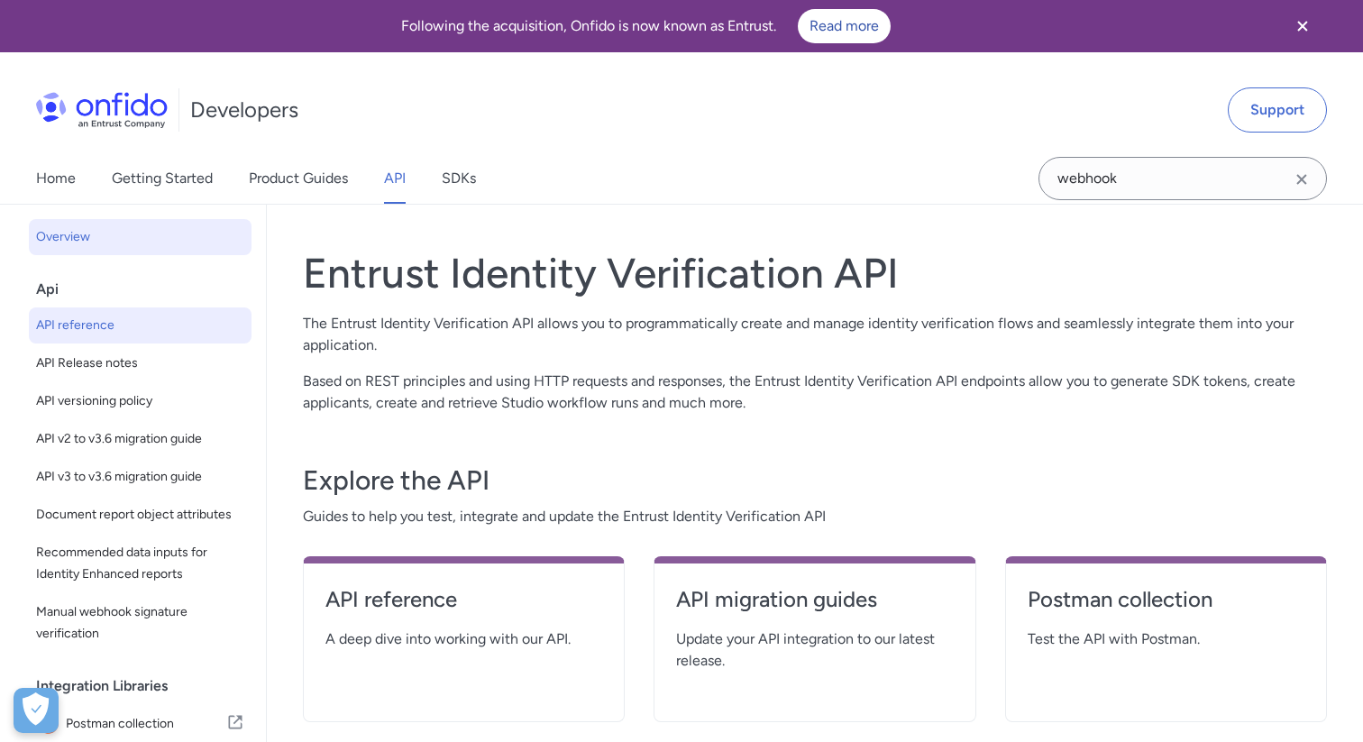
select select "http"
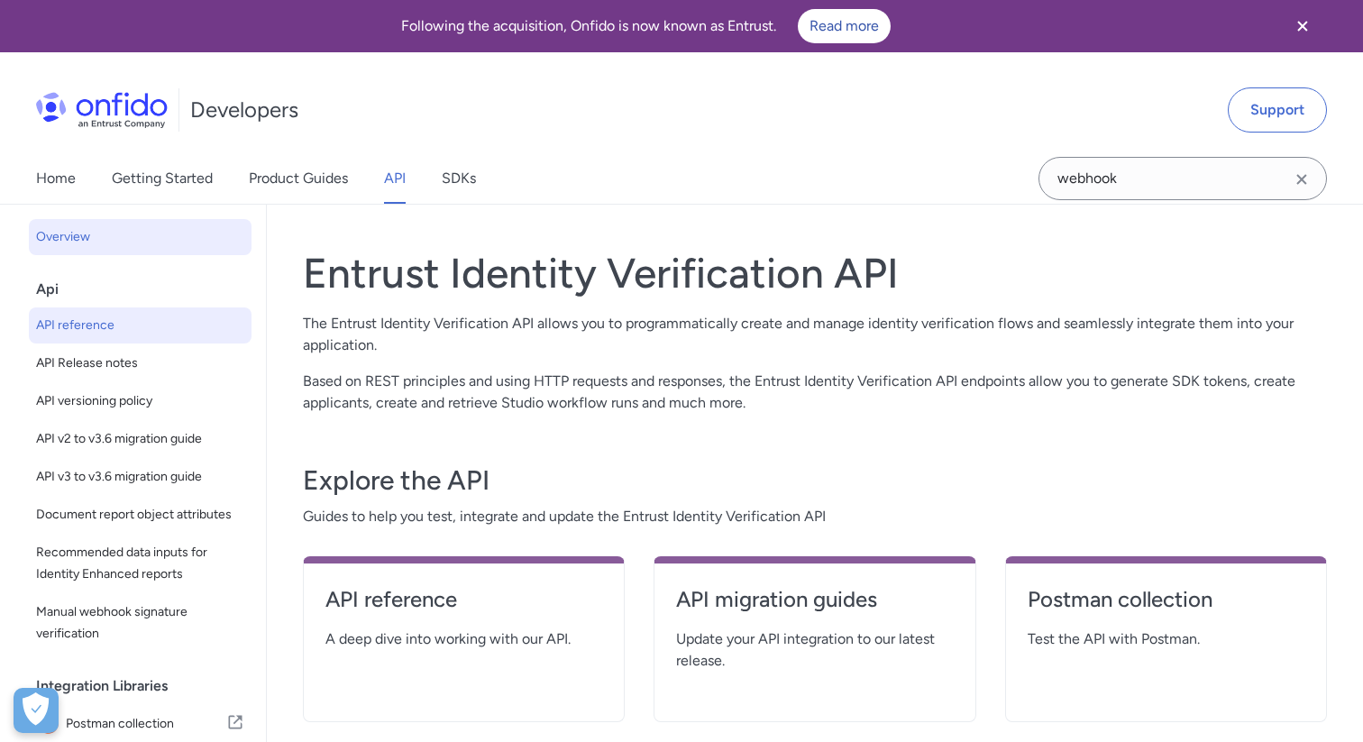
select select "http"
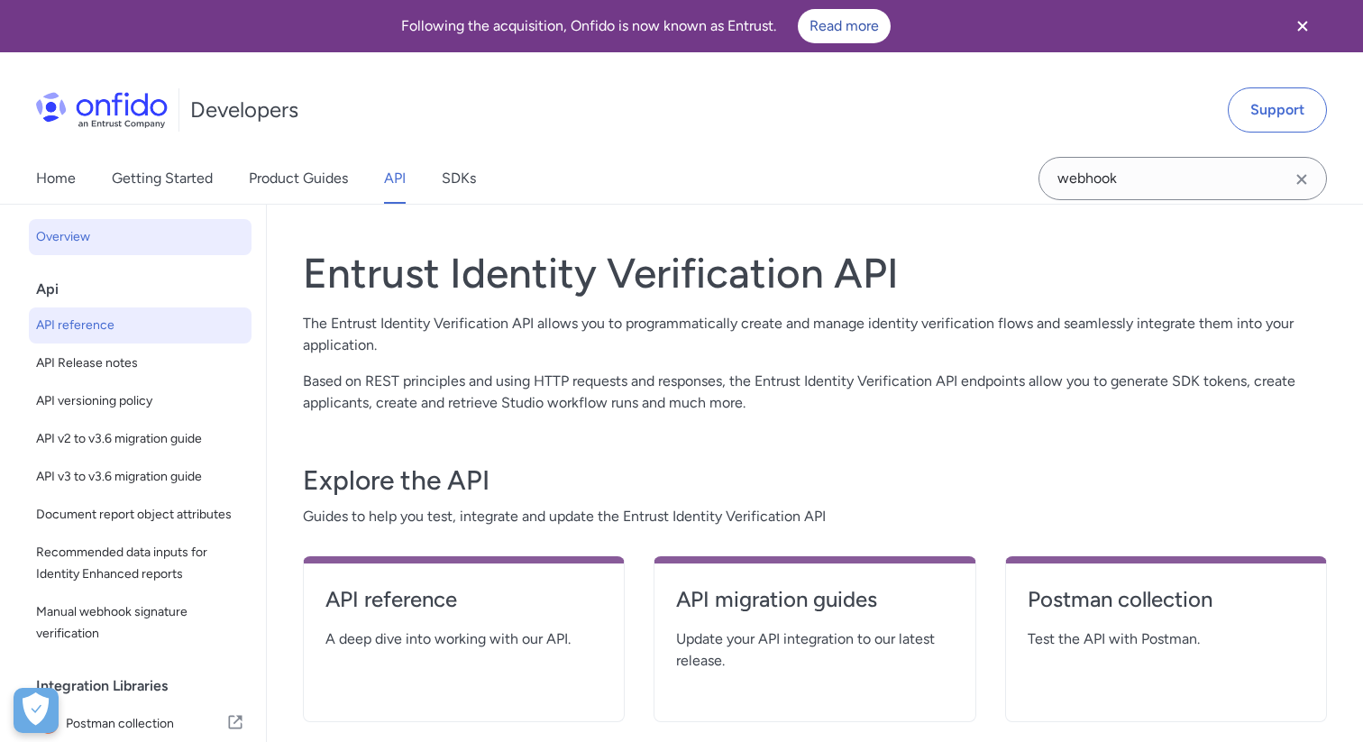
select select "http"
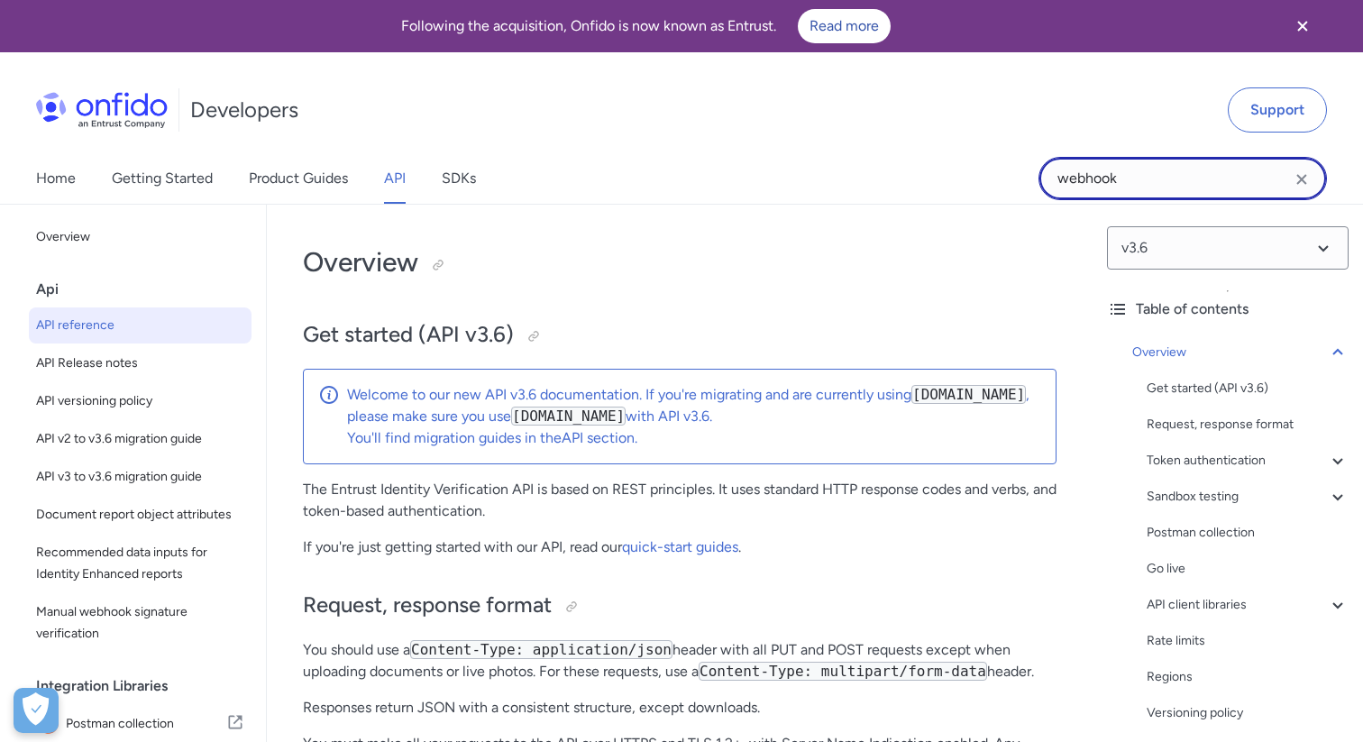
click at [1130, 181] on input "webhook" at bounding box center [1182, 178] width 288 height 43
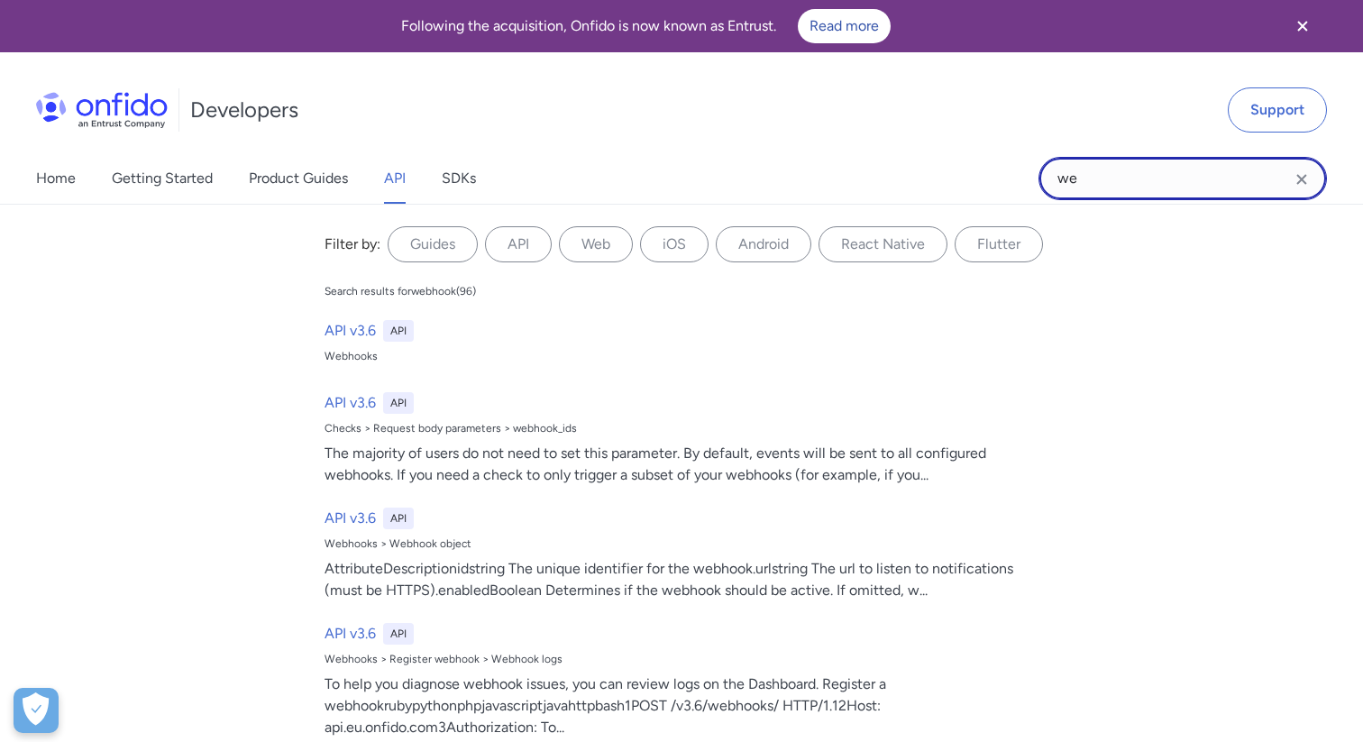
type input "w"
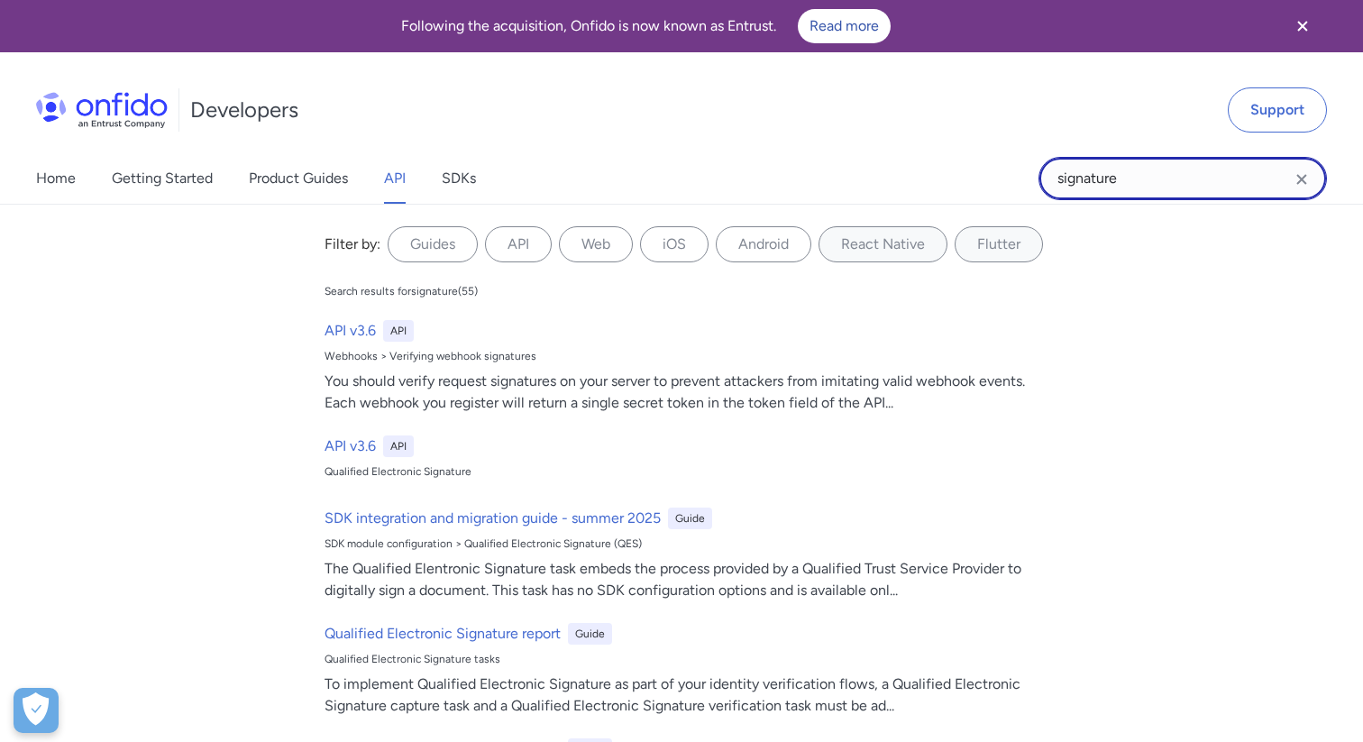
click at [1044, 170] on input "signature" at bounding box center [1182, 178] width 288 height 43
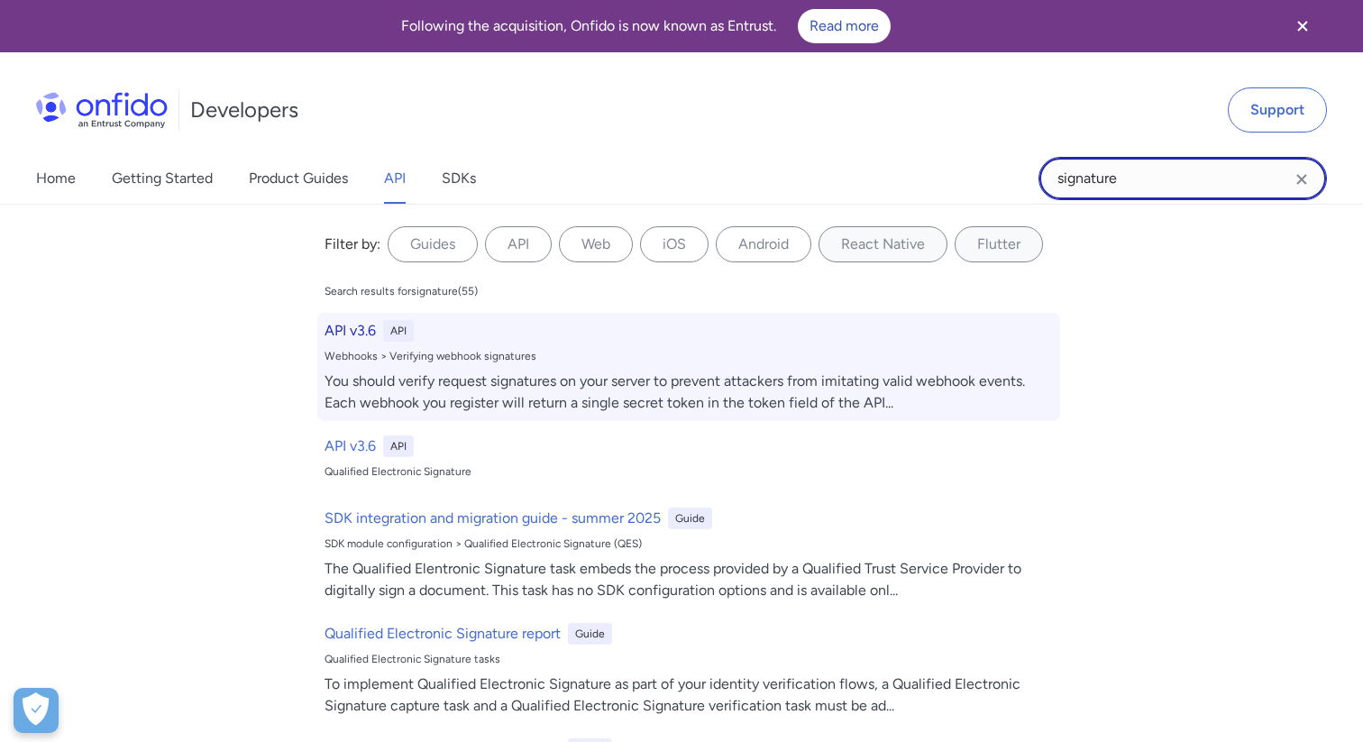
type input "signature"
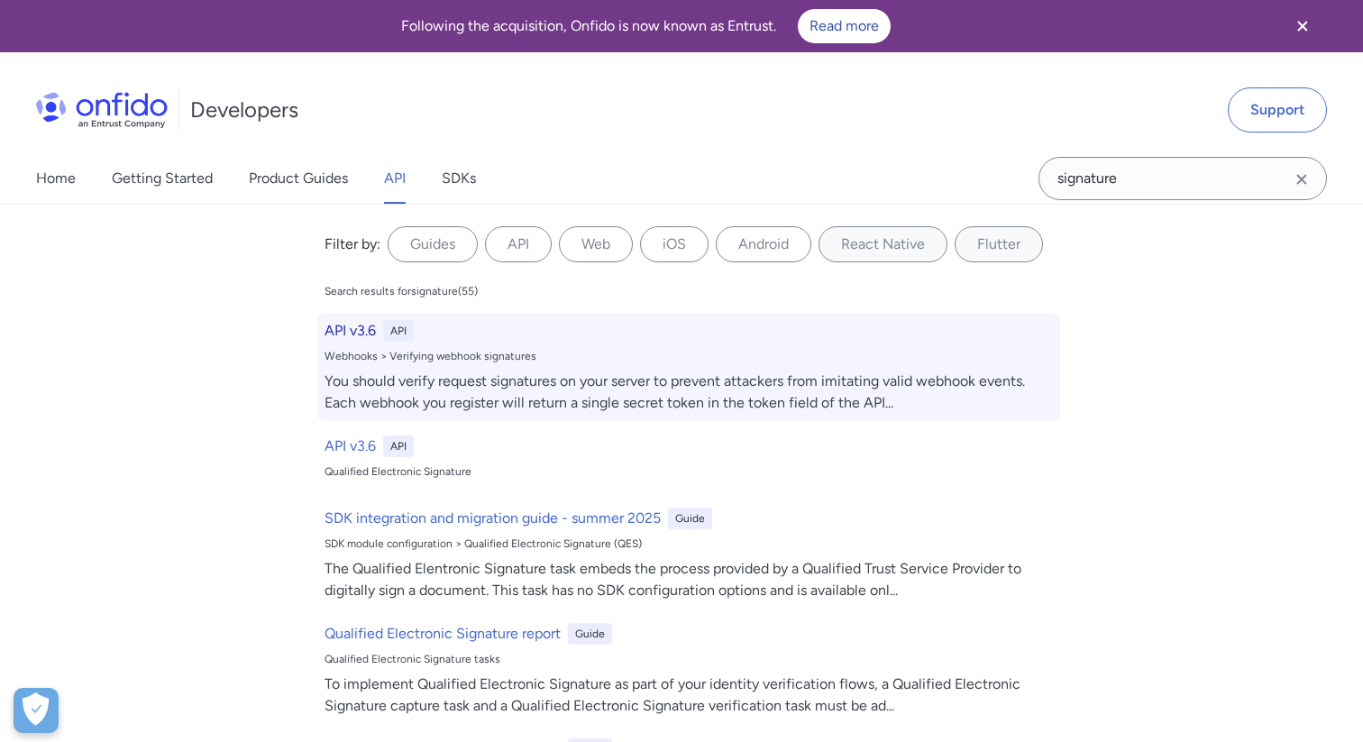
click at [468, 352] on div "Webhooks > Verifying webhook signatures" at bounding box center [688, 356] width 728 height 14
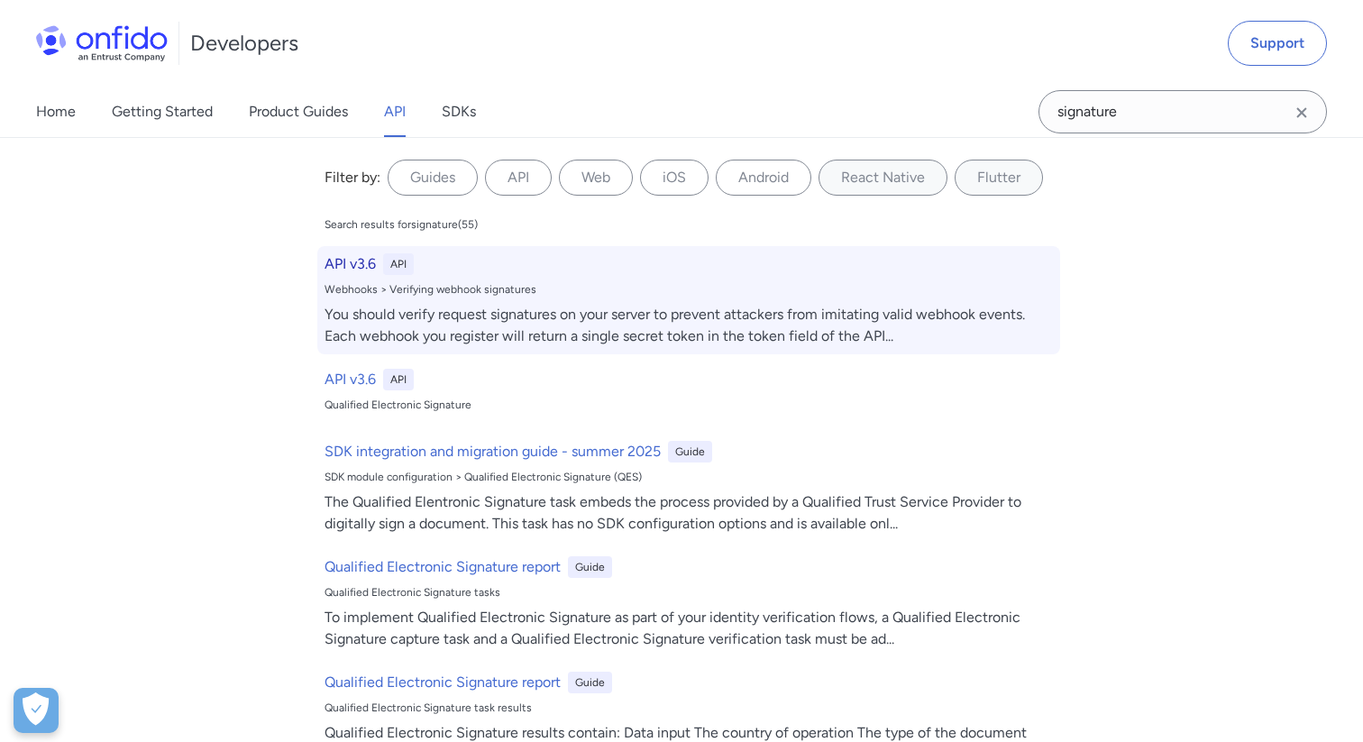
click at [466, 281] on div "API v3.6 API Webhooks > Verifying webhook signatures You should verify request …" at bounding box center [688, 300] width 743 height 108
click at [455, 290] on div "Webhooks > Verifying webhook signatures" at bounding box center [688, 289] width 728 height 14
click at [352, 258] on h6 "API v3.6" at bounding box center [349, 264] width 51 height 22
click at [381, 285] on div "Webhooks > Verifying webhook signatures" at bounding box center [688, 289] width 728 height 14
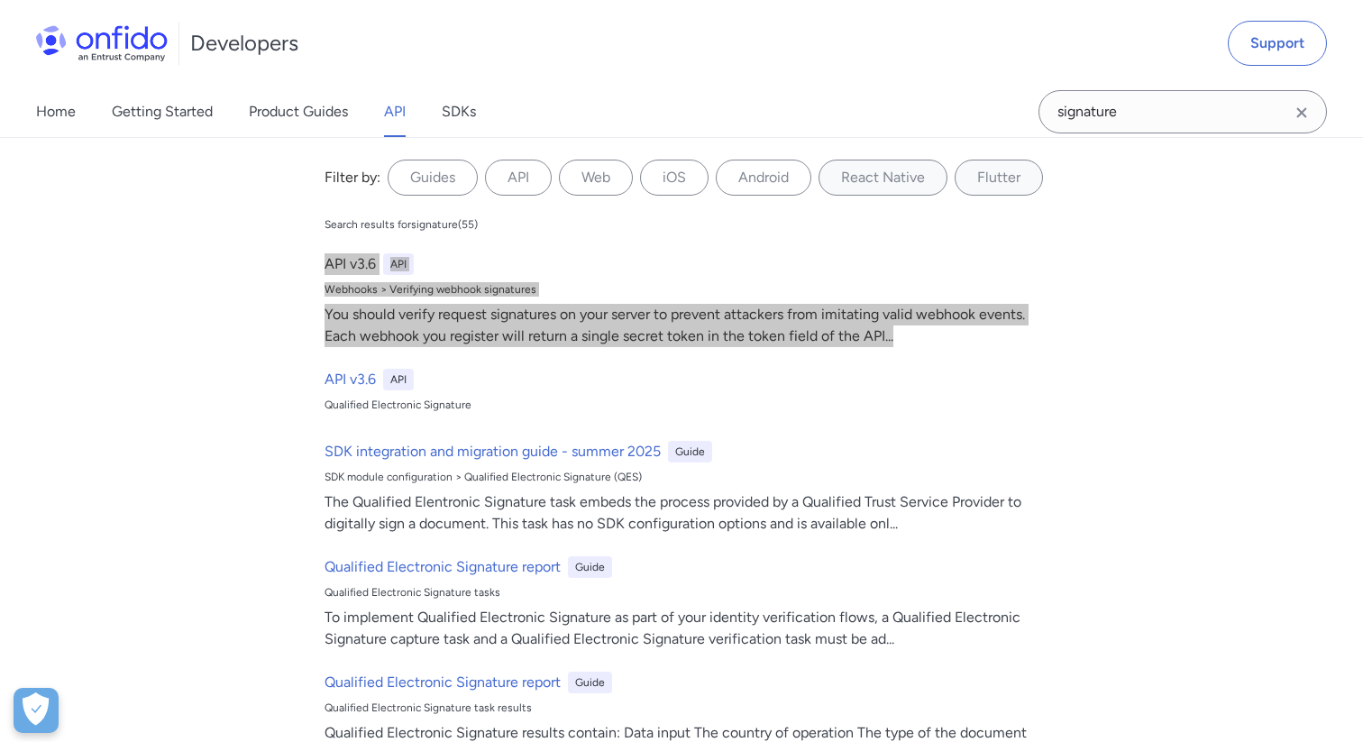
drag, startPoint x: 392, startPoint y: 260, endPoint x: 202, endPoint y: 8, distance: 315.3
click at [0, 0] on div "Developers Support Home Getting Started Product Guides API SDKs signature signa…" at bounding box center [681, 69] width 1363 height 138
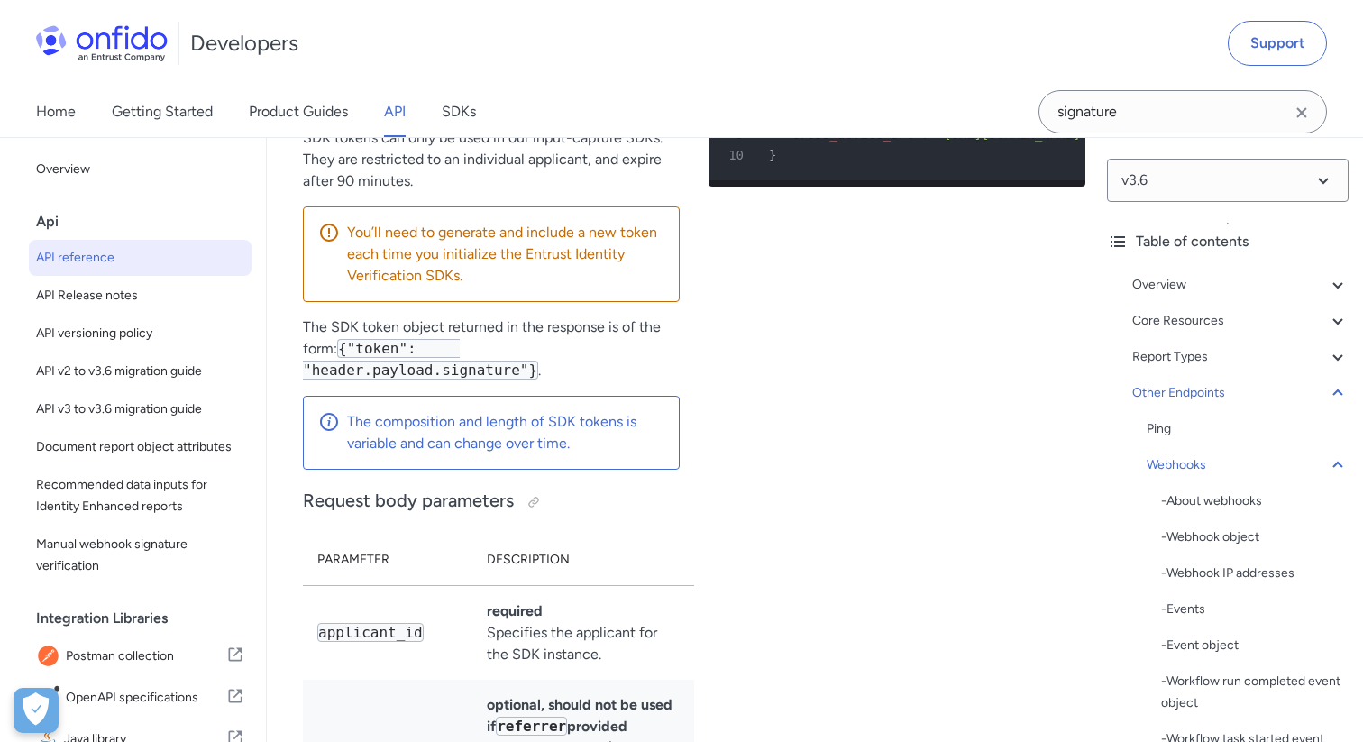
scroll to position [172944, 0]
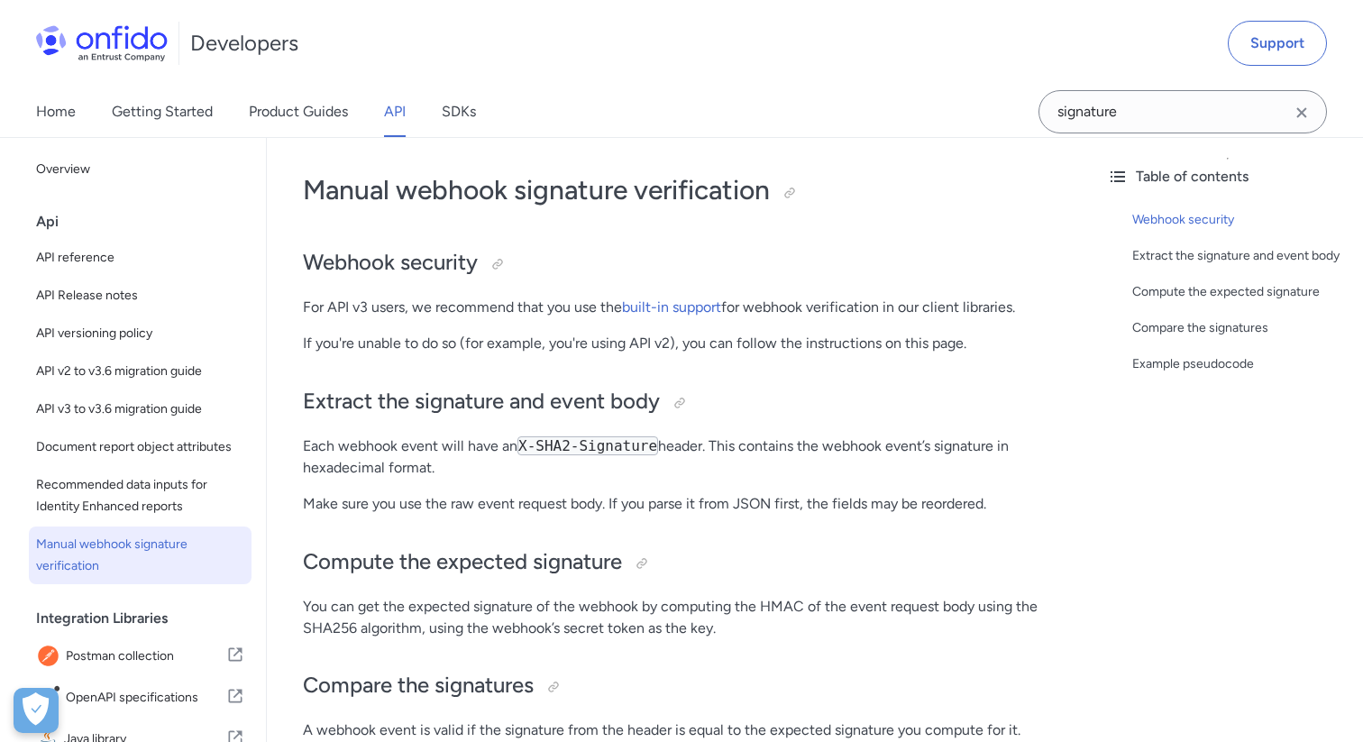
scroll to position [108, 0]
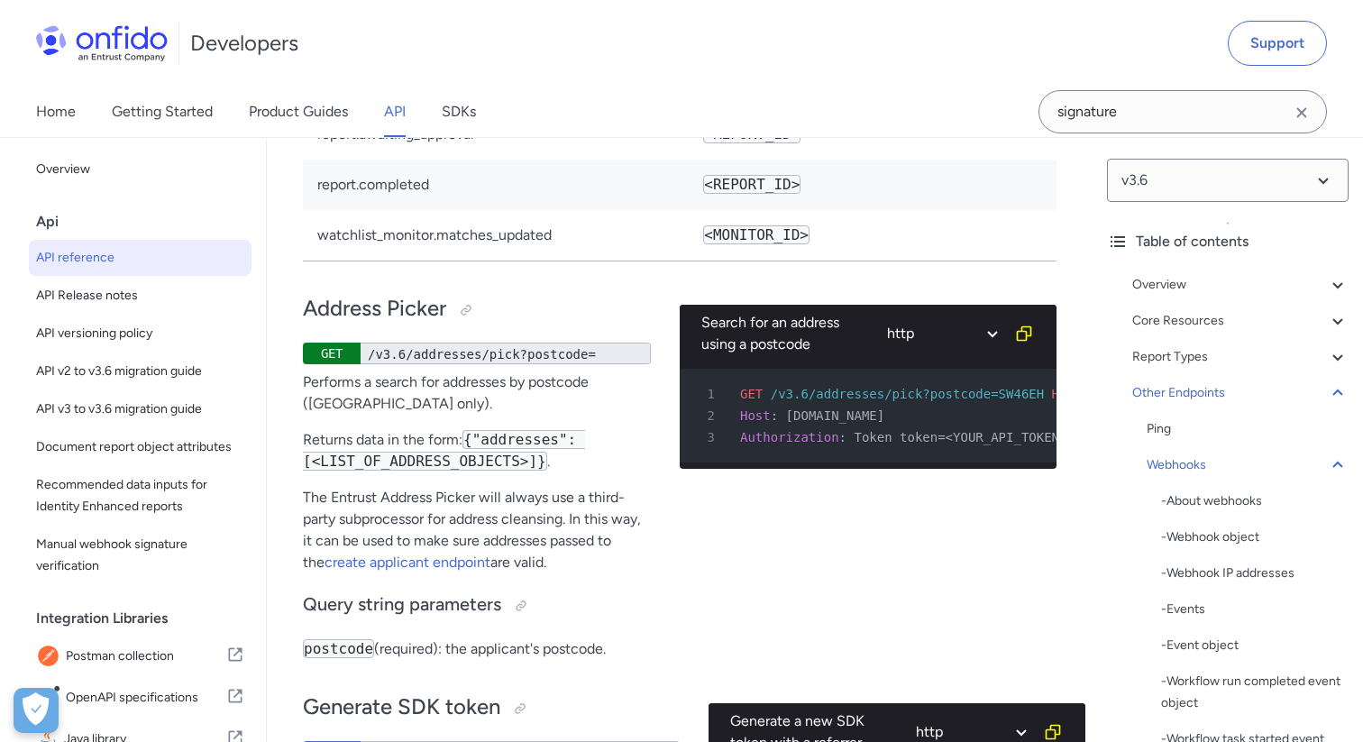
scroll to position [172112, 0]
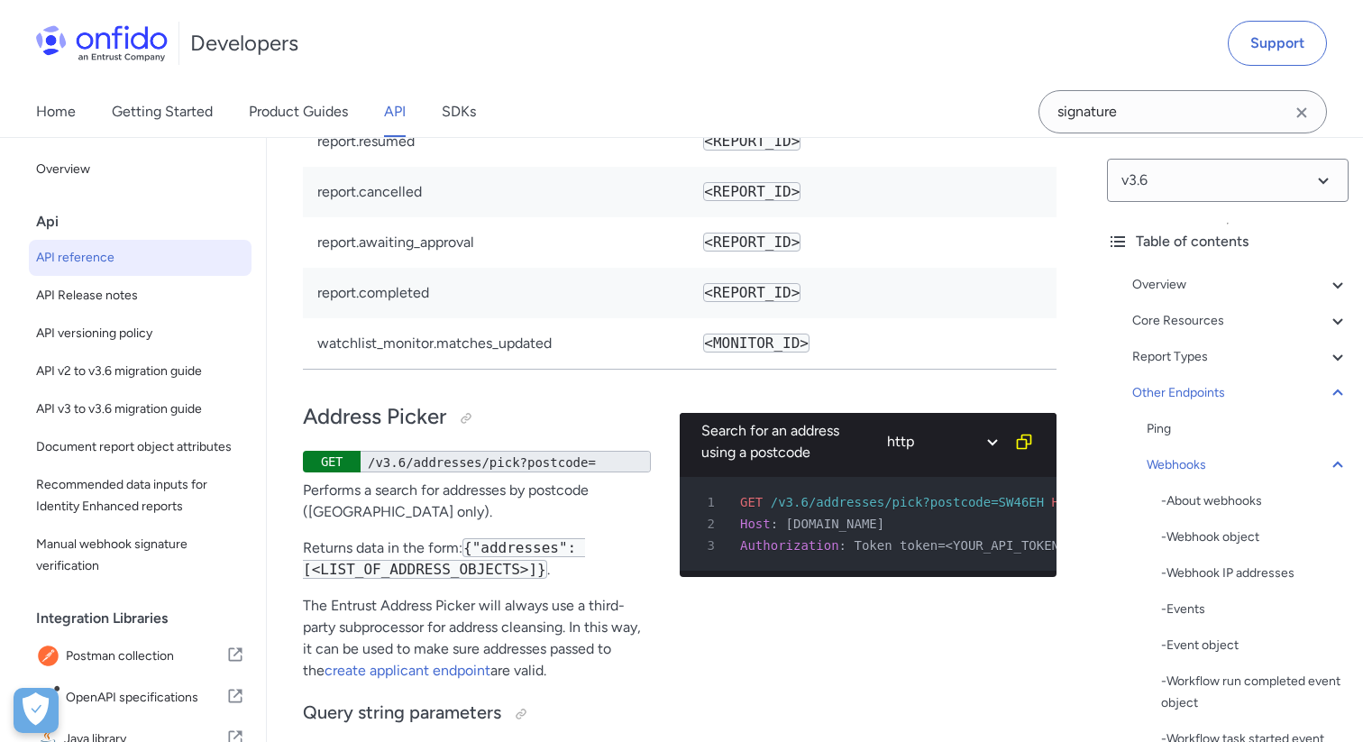
scroll to position [172004, 0]
